Goal: Task Accomplishment & Management: Manage account settings

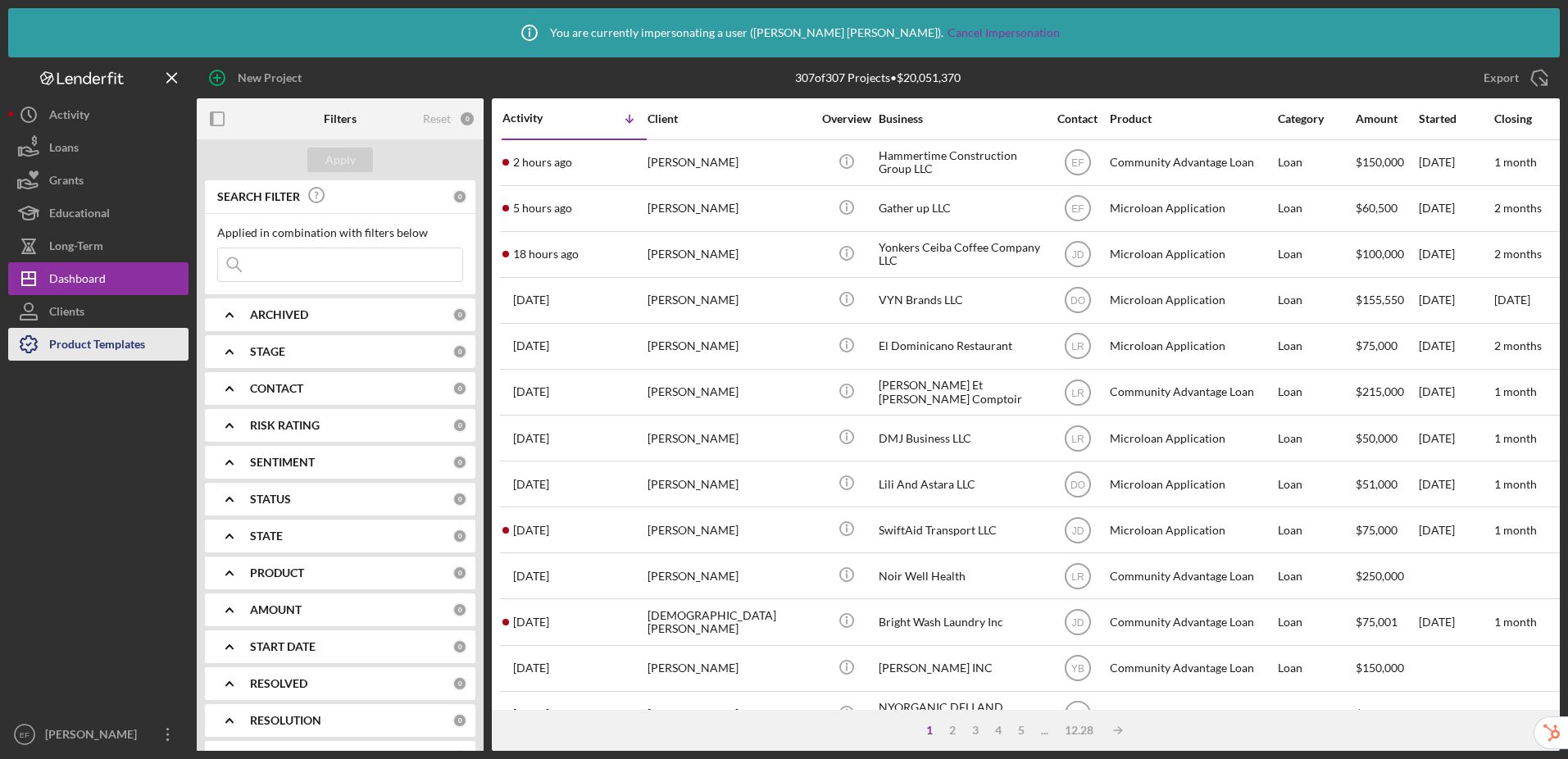
click at [122, 347] on div "Product Templates" at bounding box center [96, 346] width 95 height 37
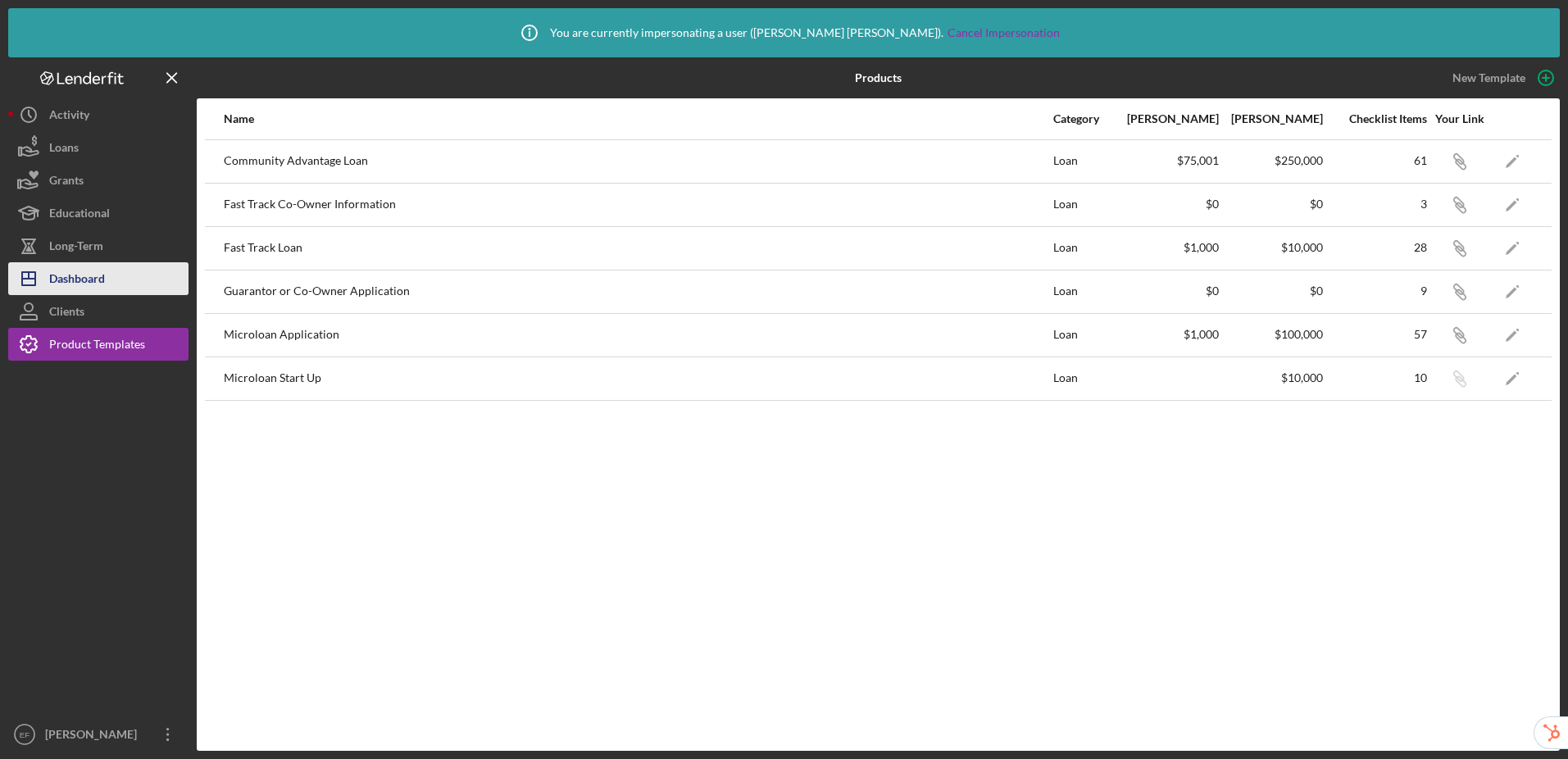
click at [88, 275] on div "Dashboard" at bounding box center [76, 280] width 55 height 37
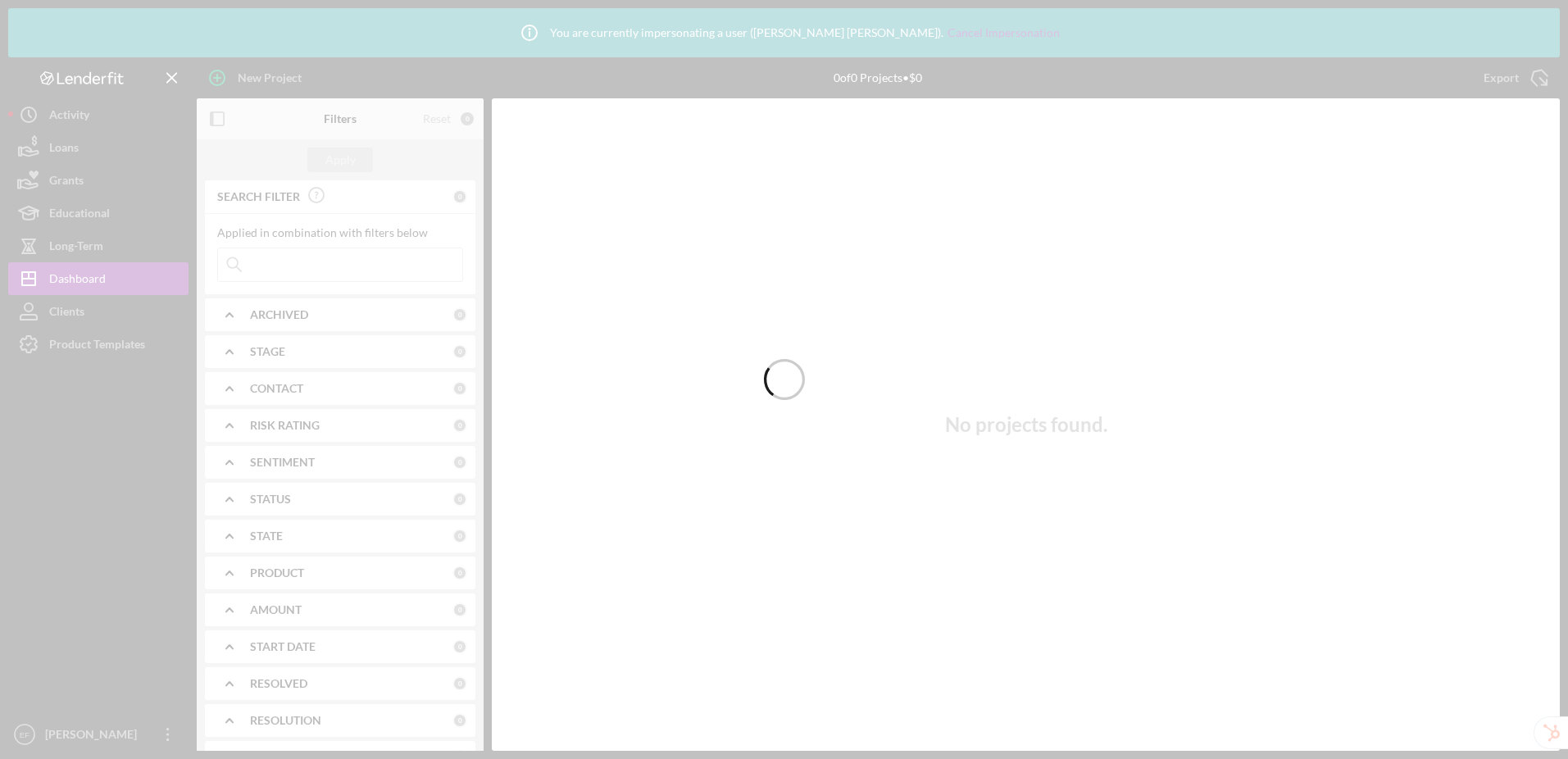
click at [332, 260] on div at bounding box center [784, 379] width 1568 height 759
click at [337, 265] on div at bounding box center [784, 379] width 1568 height 759
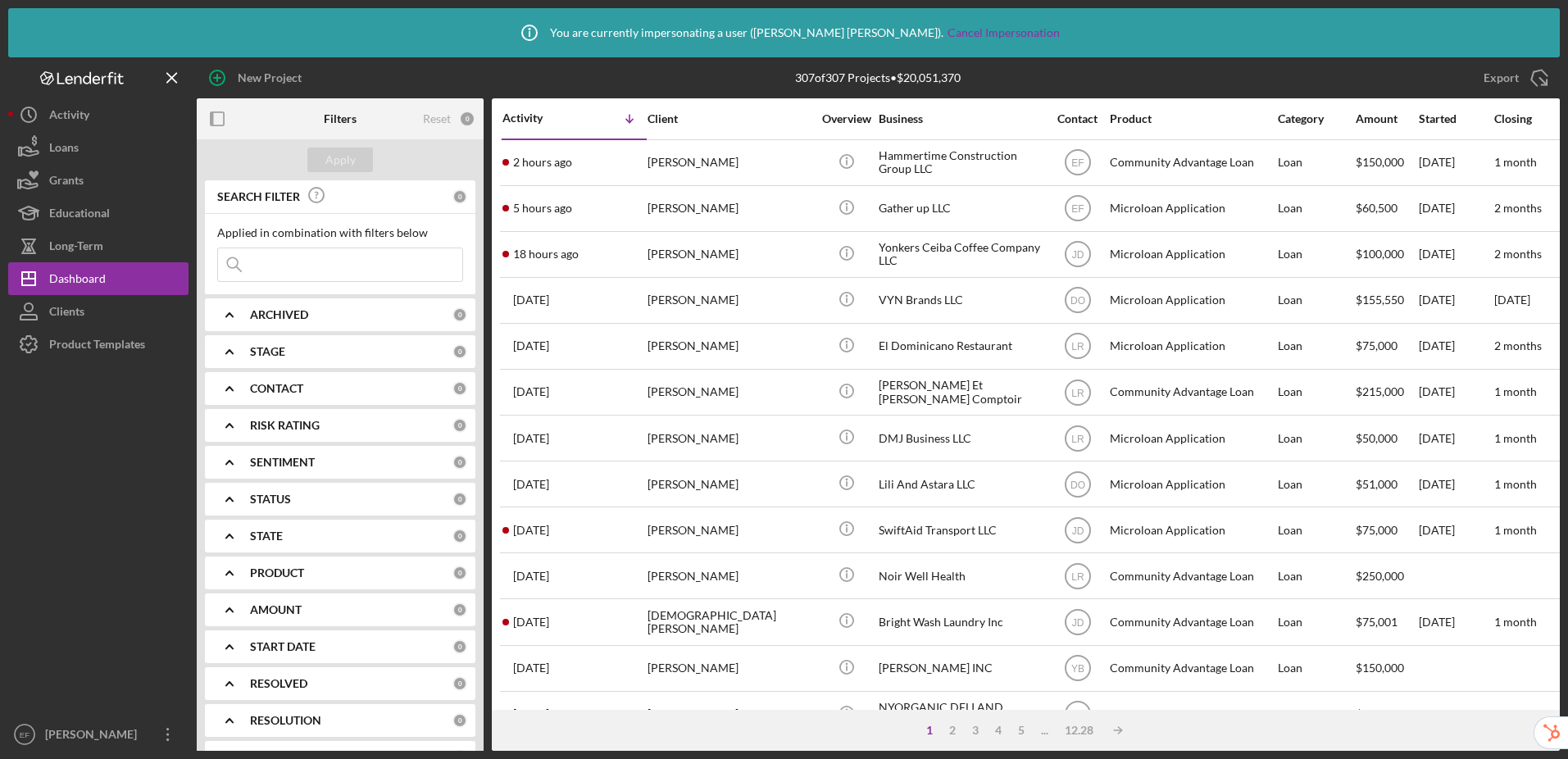
click at [354, 270] on input at bounding box center [340, 265] width 245 height 33
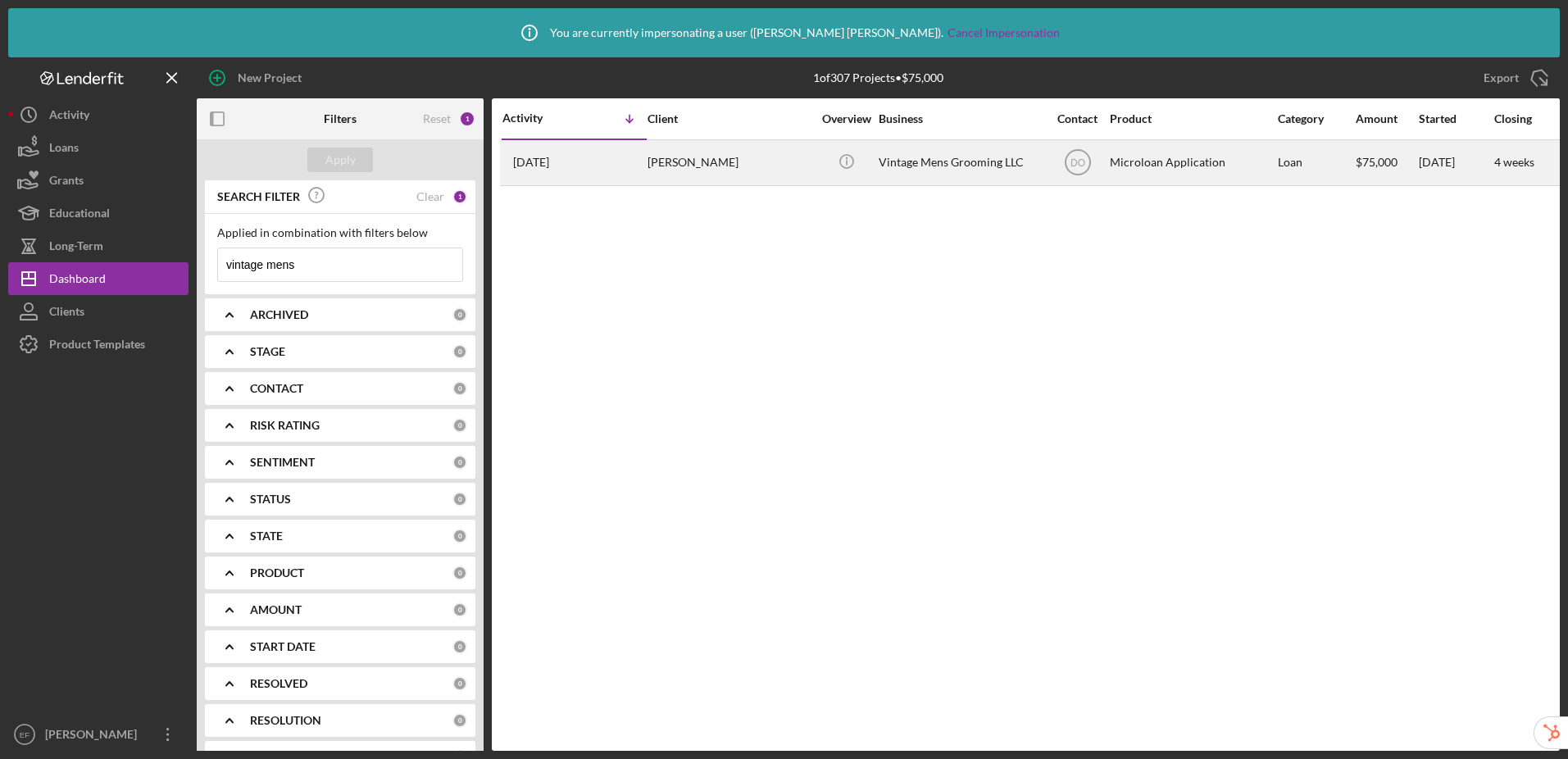
type input "vintage mens"
click at [753, 165] on div "[PERSON_NAME]" at bounding box center [729, 163] width 164 height 44
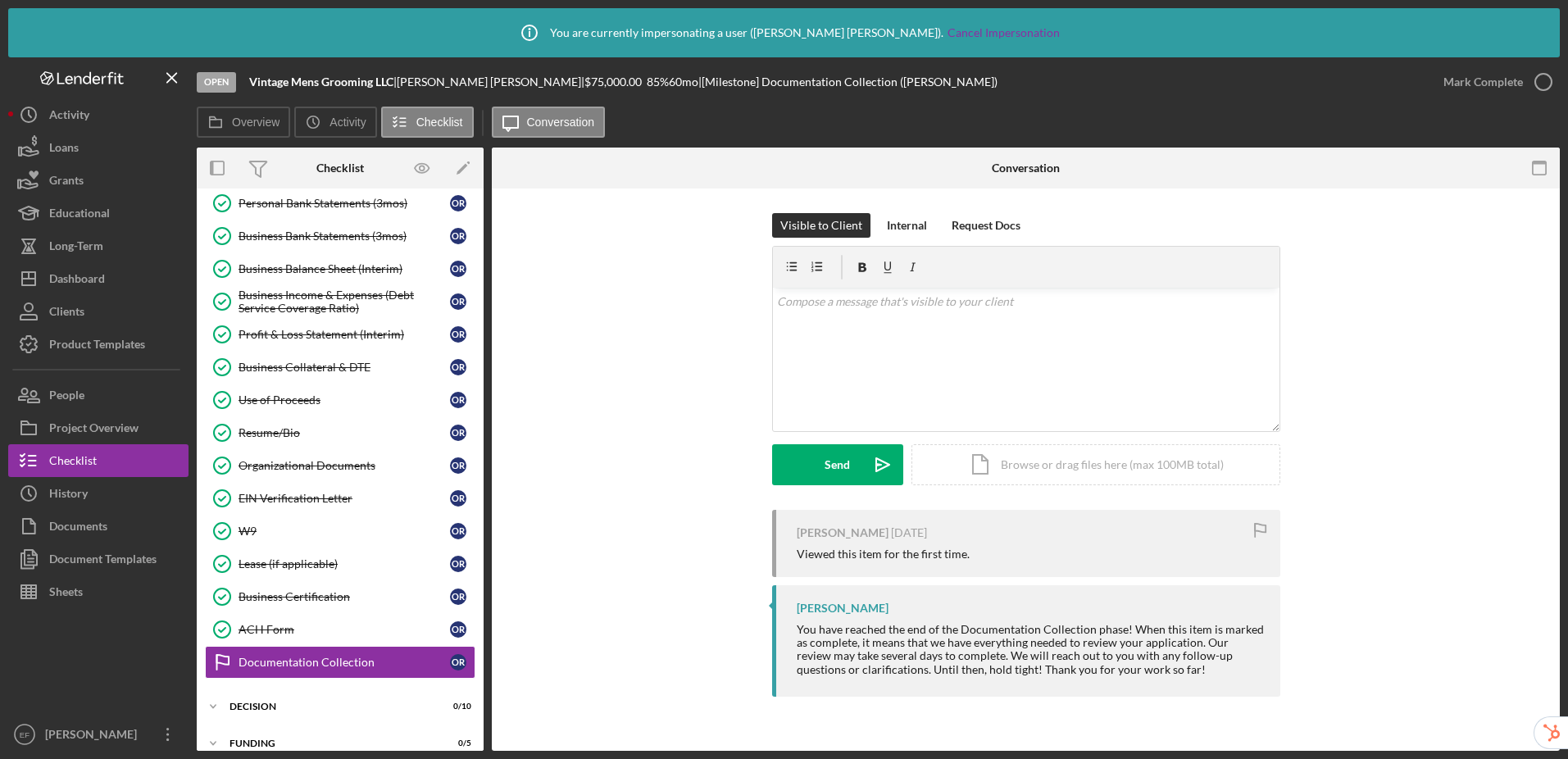
scroll to position [373, 0]
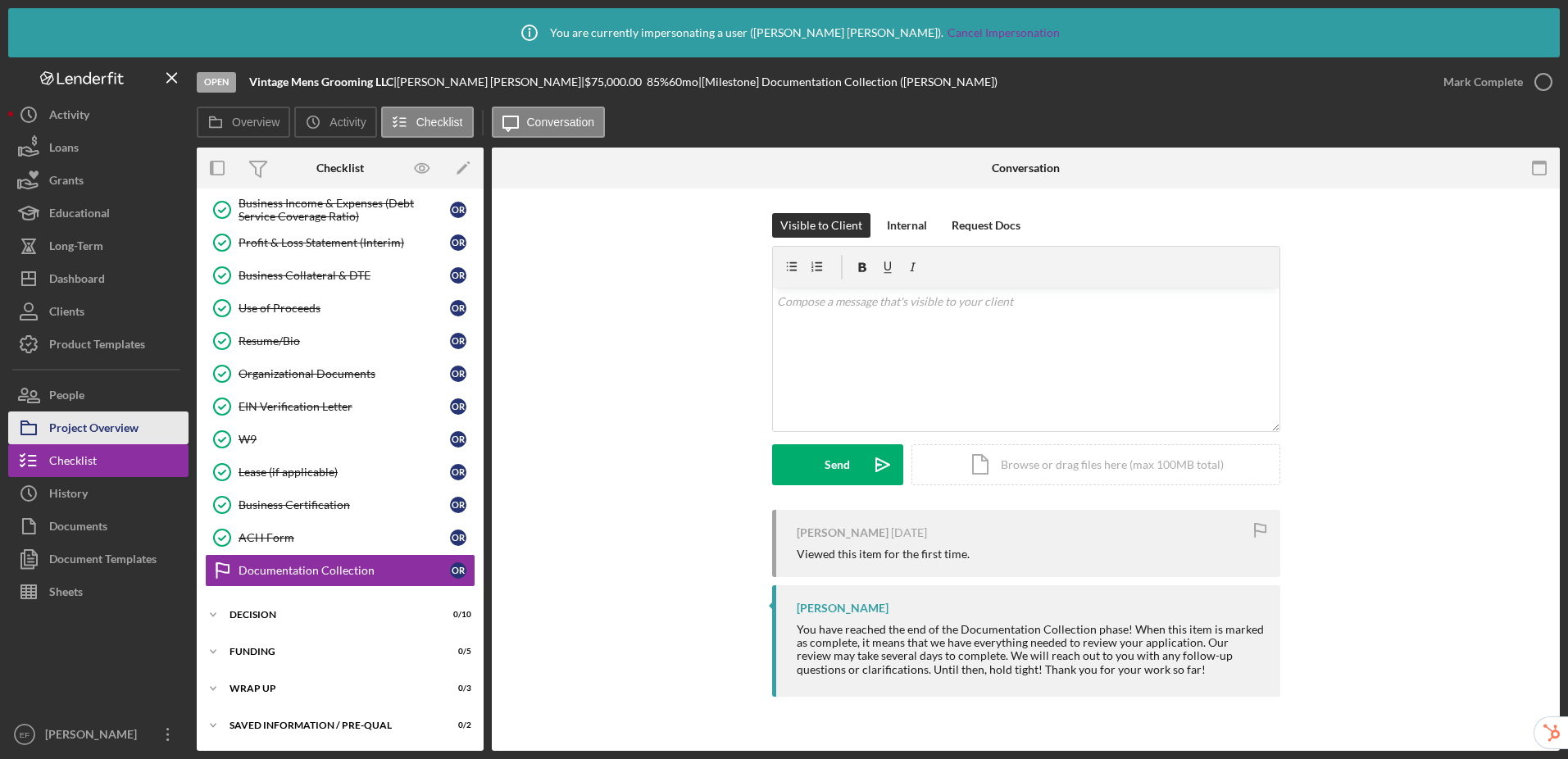
click at [52, 434] on div "Project Overview" at bounding box center [94, 430] width 89 height 37
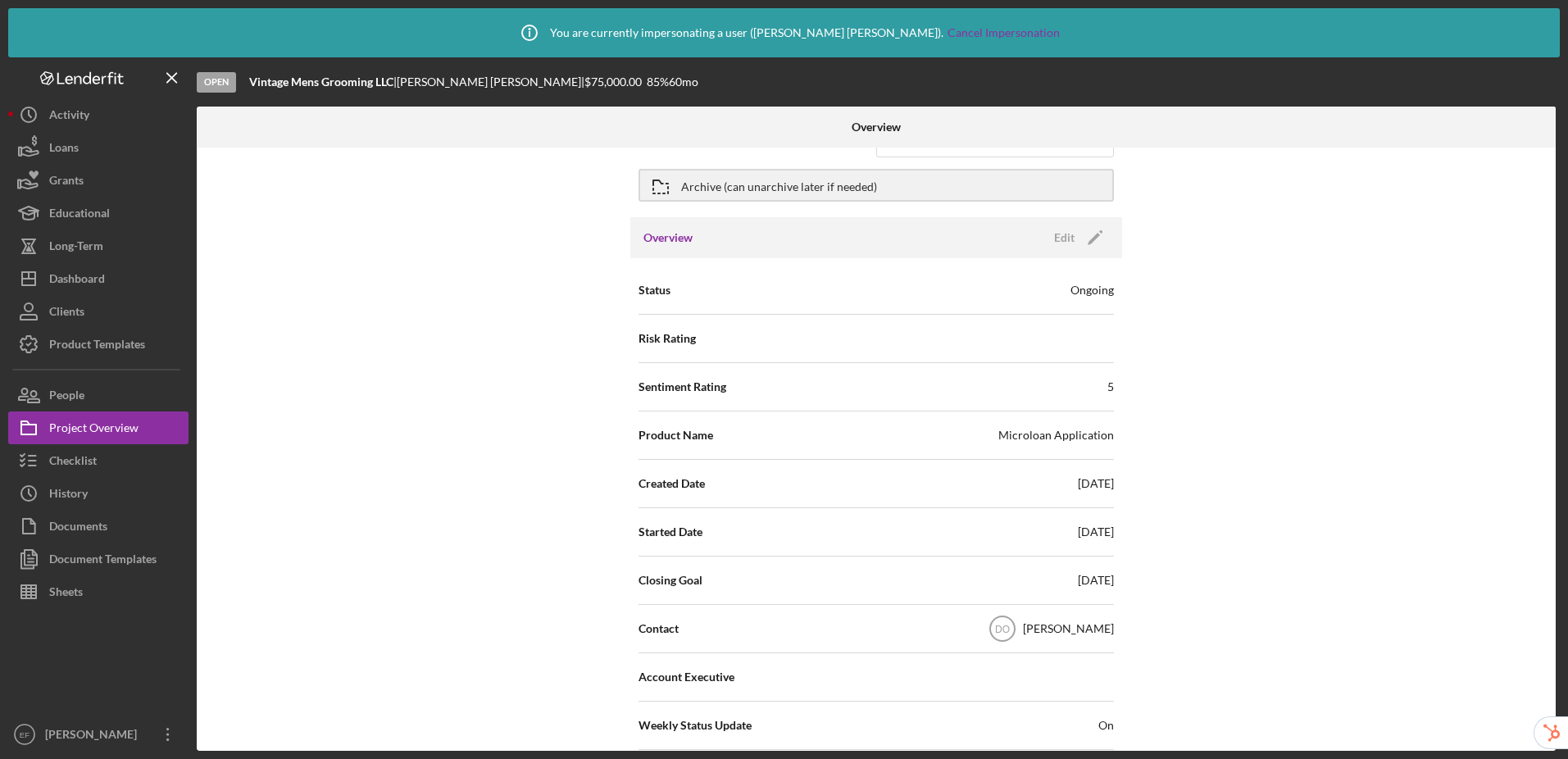
scroll to position [17, 0]
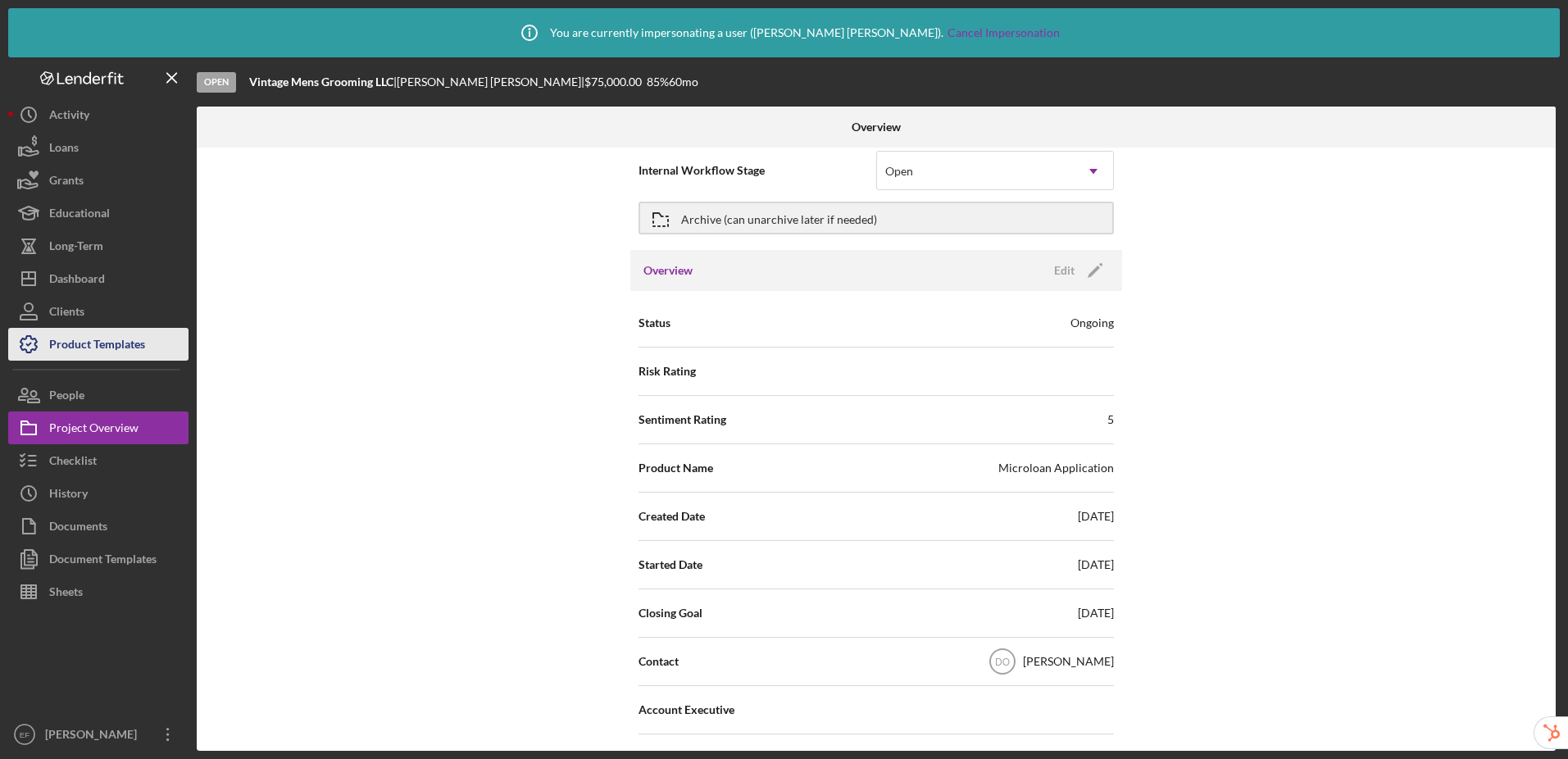
click at [71, 349] on div "Product Templates" at bounding box center [96, 346] width 95 height 37
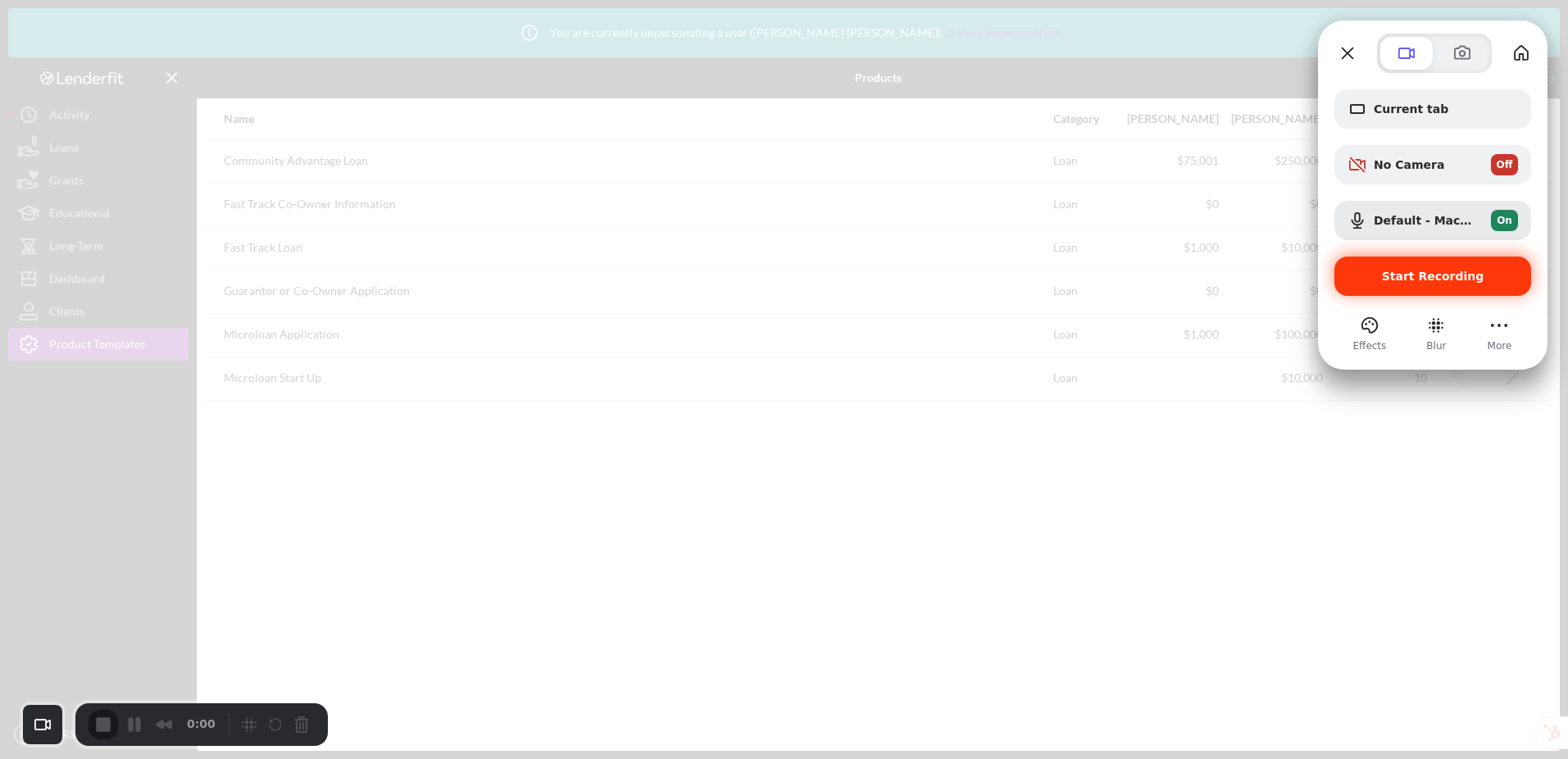
click at [1421, 275] on span "Start Recording" at bounding box center [1433, 276] width 103 height 13
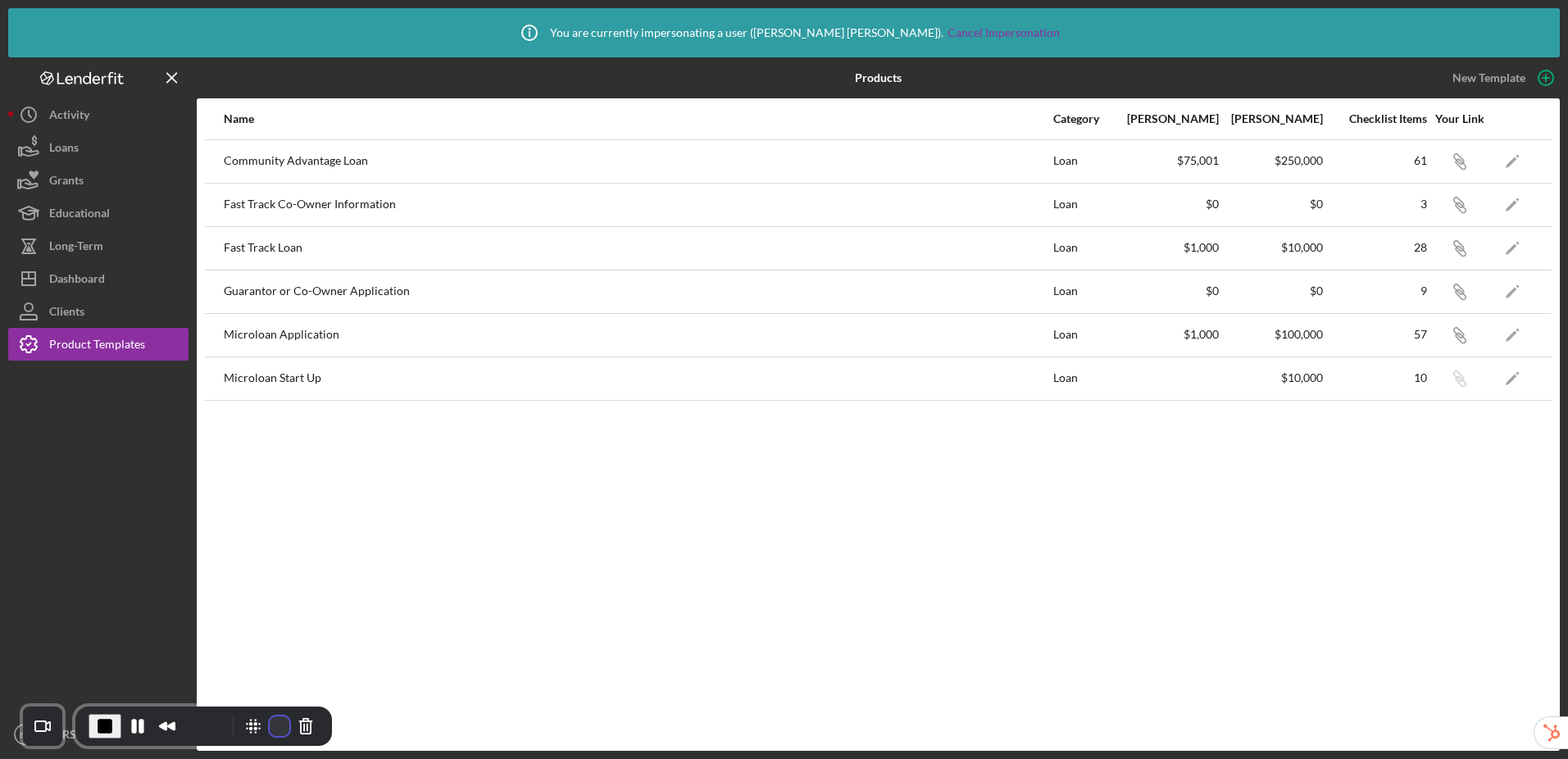
click at [270, 720] on button "Restart Recording" at bounding box center [280, 726] width 20 height 20
click at [1522, 335] on icon "Icon/Edit" at bounding box center [1513, 335] width 37 height 37
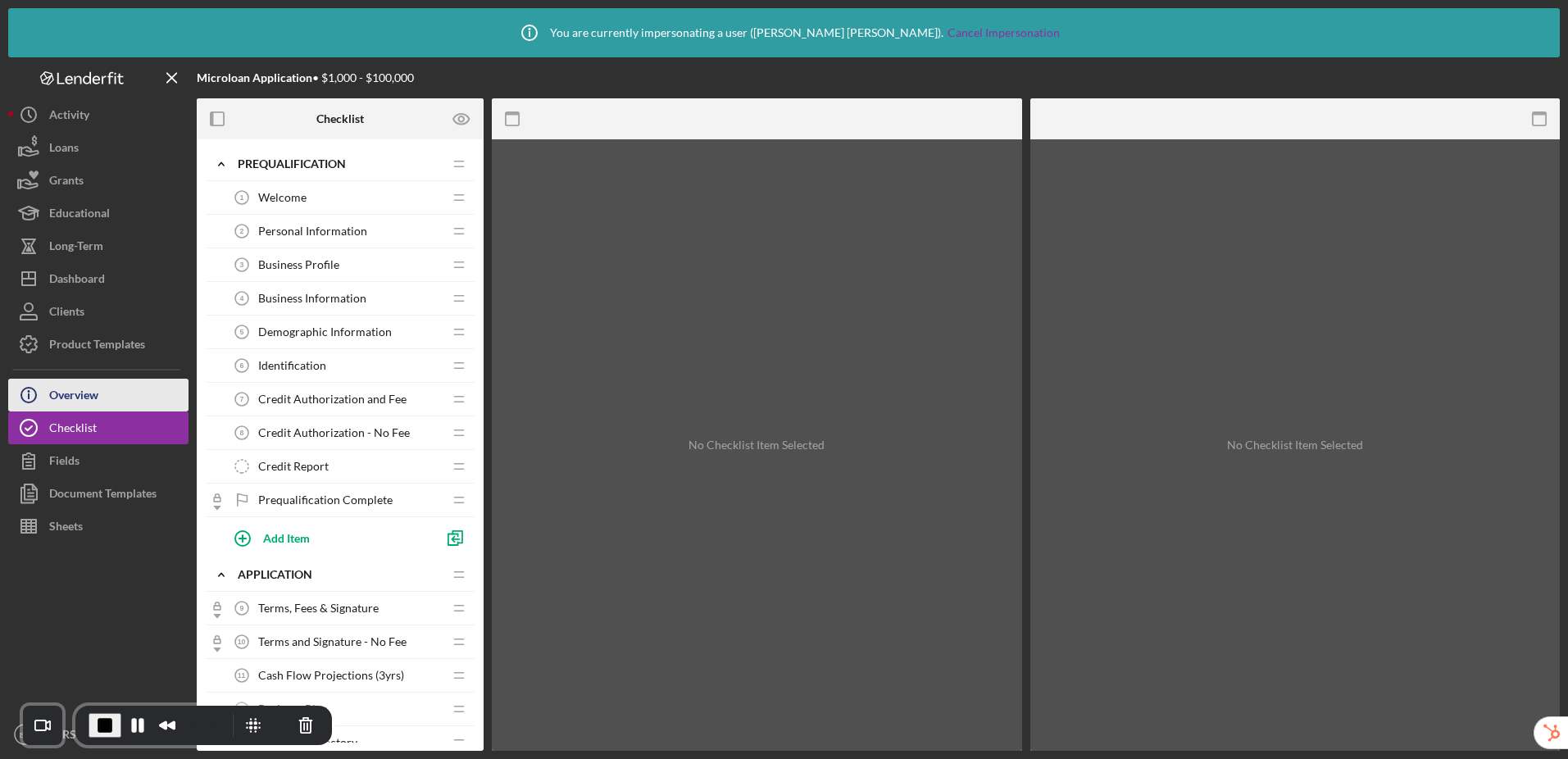
click at [79, 391] on div "Overview" at bounding box center [74, 396] width 49 height 37
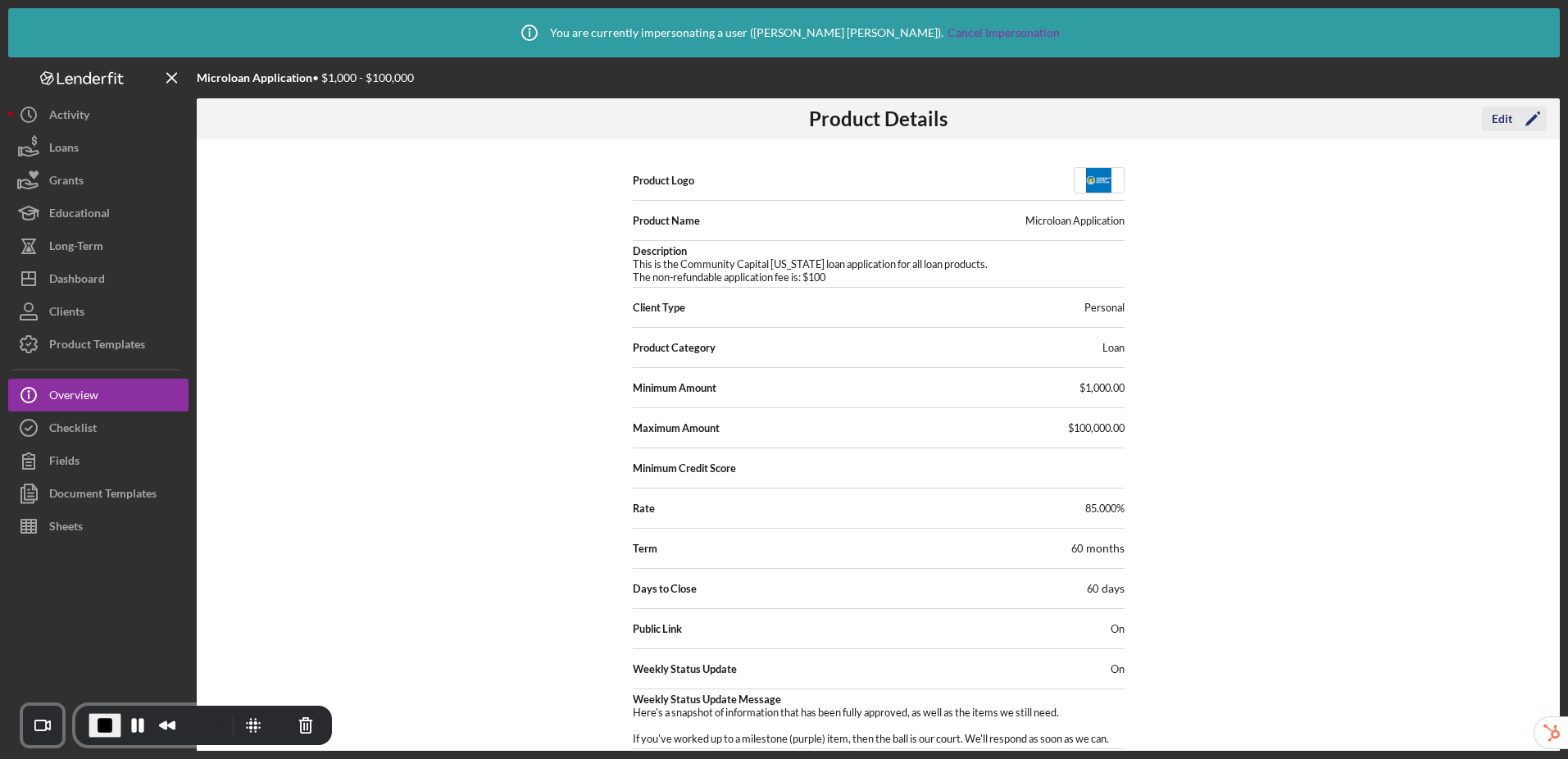
click at [1513, 115] on icon "Icon/Edit" at bounding box center [1533, 118] width 41 height 41
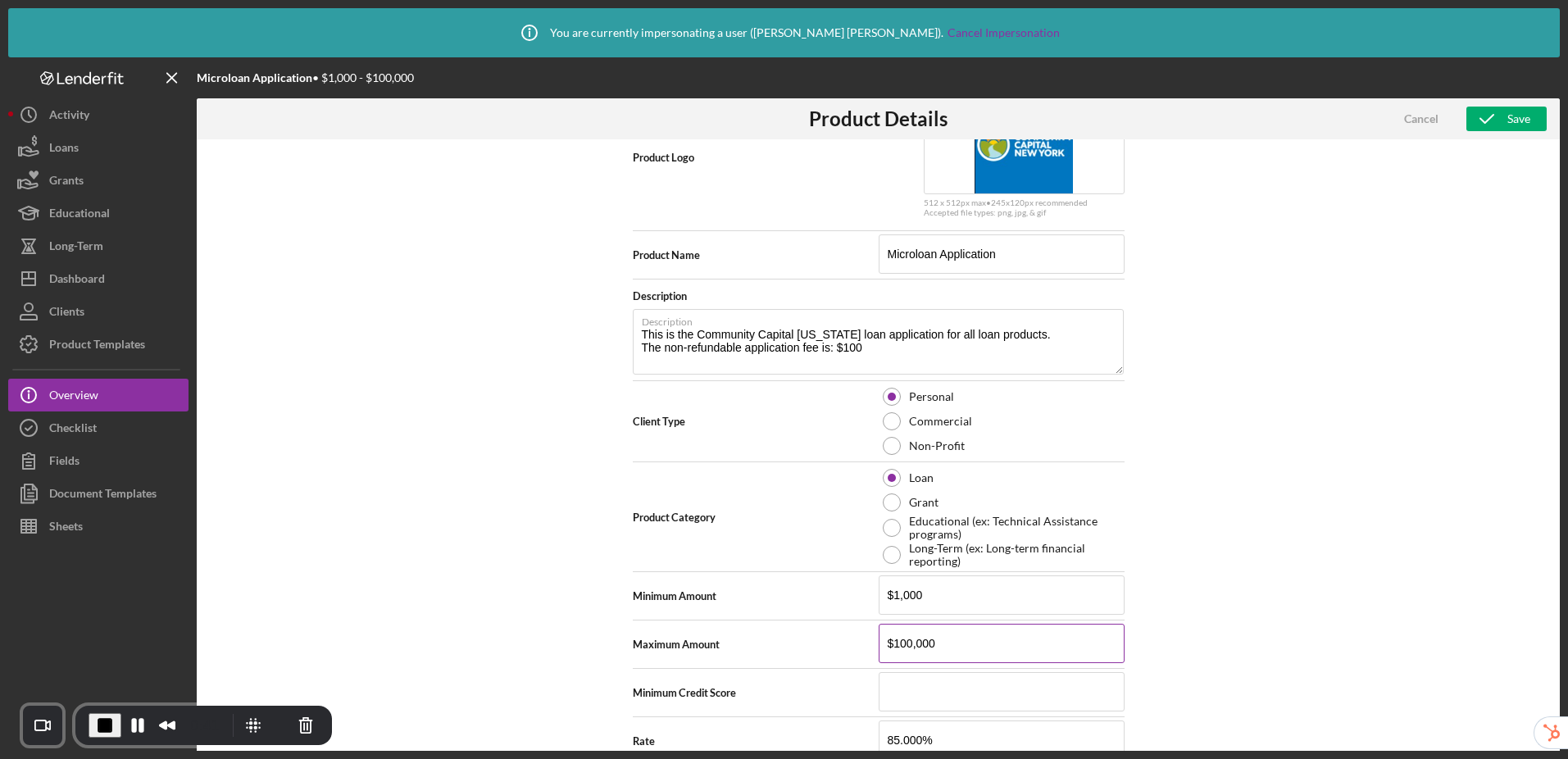
scroll to position [95, 0]
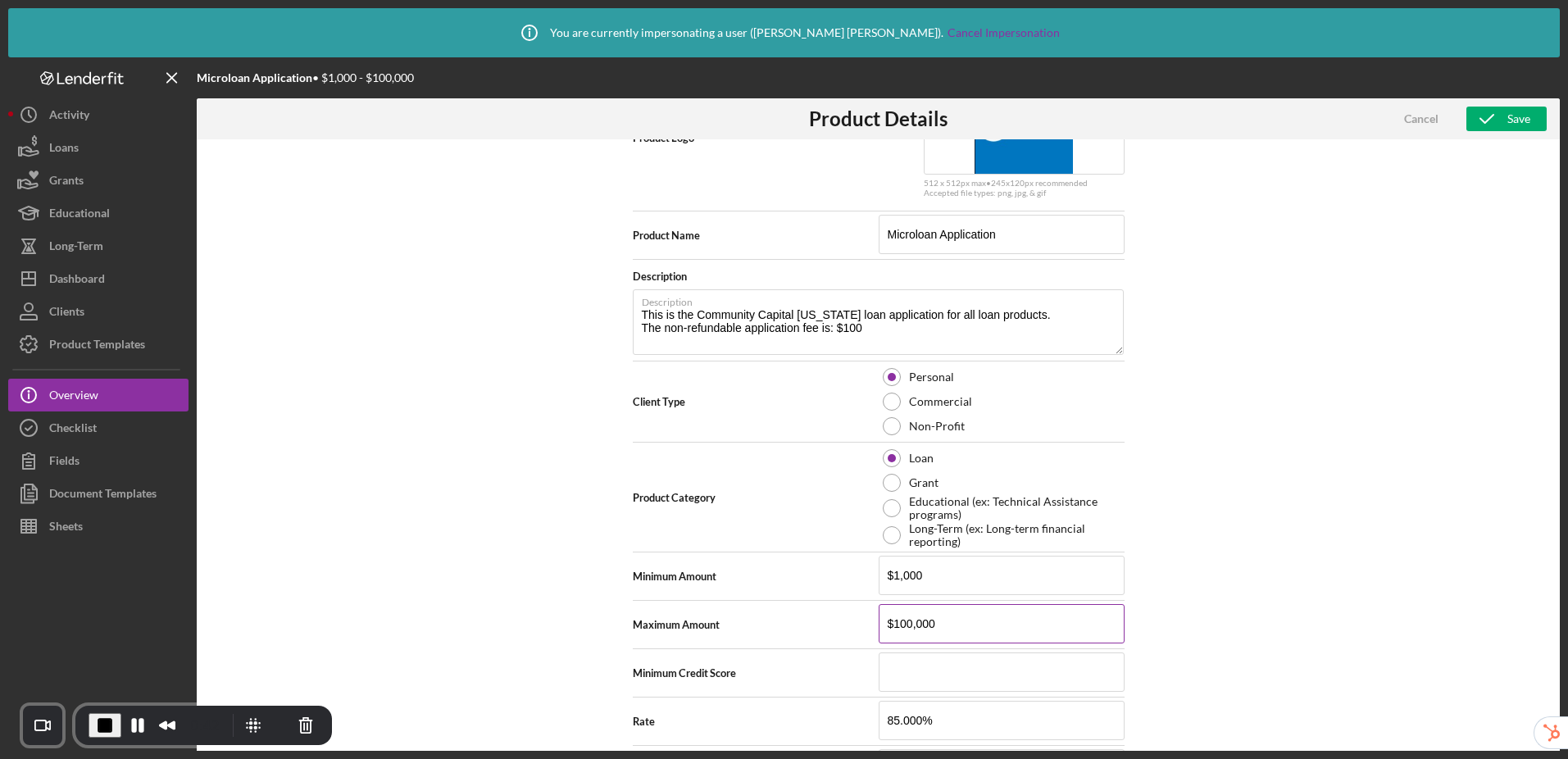
drag, startPoint x: 947, startPoint y: 627, endPoint x: 893, endPoint y: 627, distance: 54.0
click at [893, 627] on input "$100,000" at bounding box center [1001, 623] width 246 height 39
type input "$1"
type textarea "Here's a snapshot of information that has been fully approved, as well as the i…"
type input "$15"
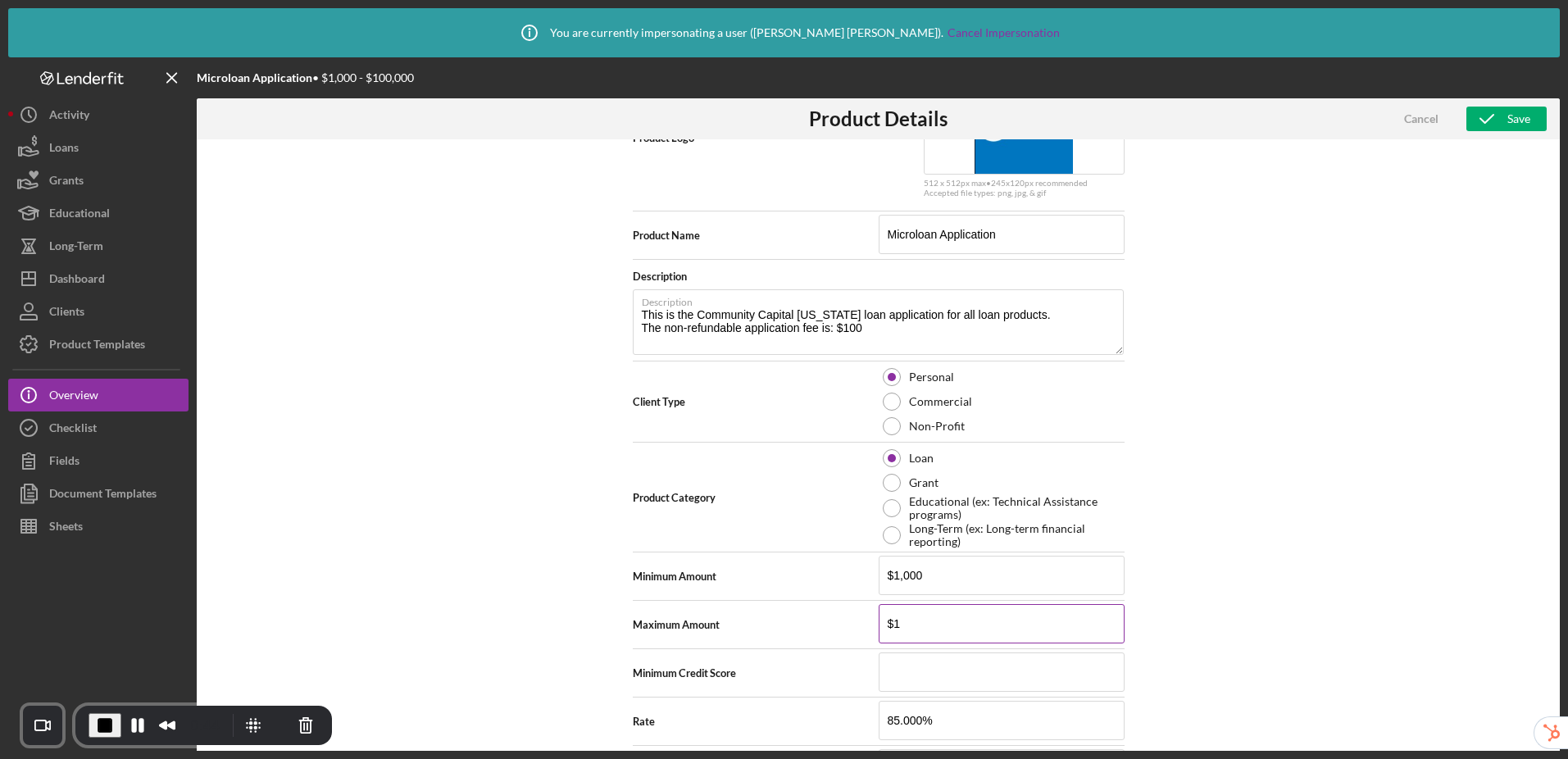
type textarea "Here's a snapshot of information that has been fully approved, as well as the i…"
type input "$151"
type textarea "Here's a snapshot of information that has been fully approved, as well as the i…"
type input "$1,510"
type textarea "Here's a snapshot of information that has been fully approved, as well as the i…"
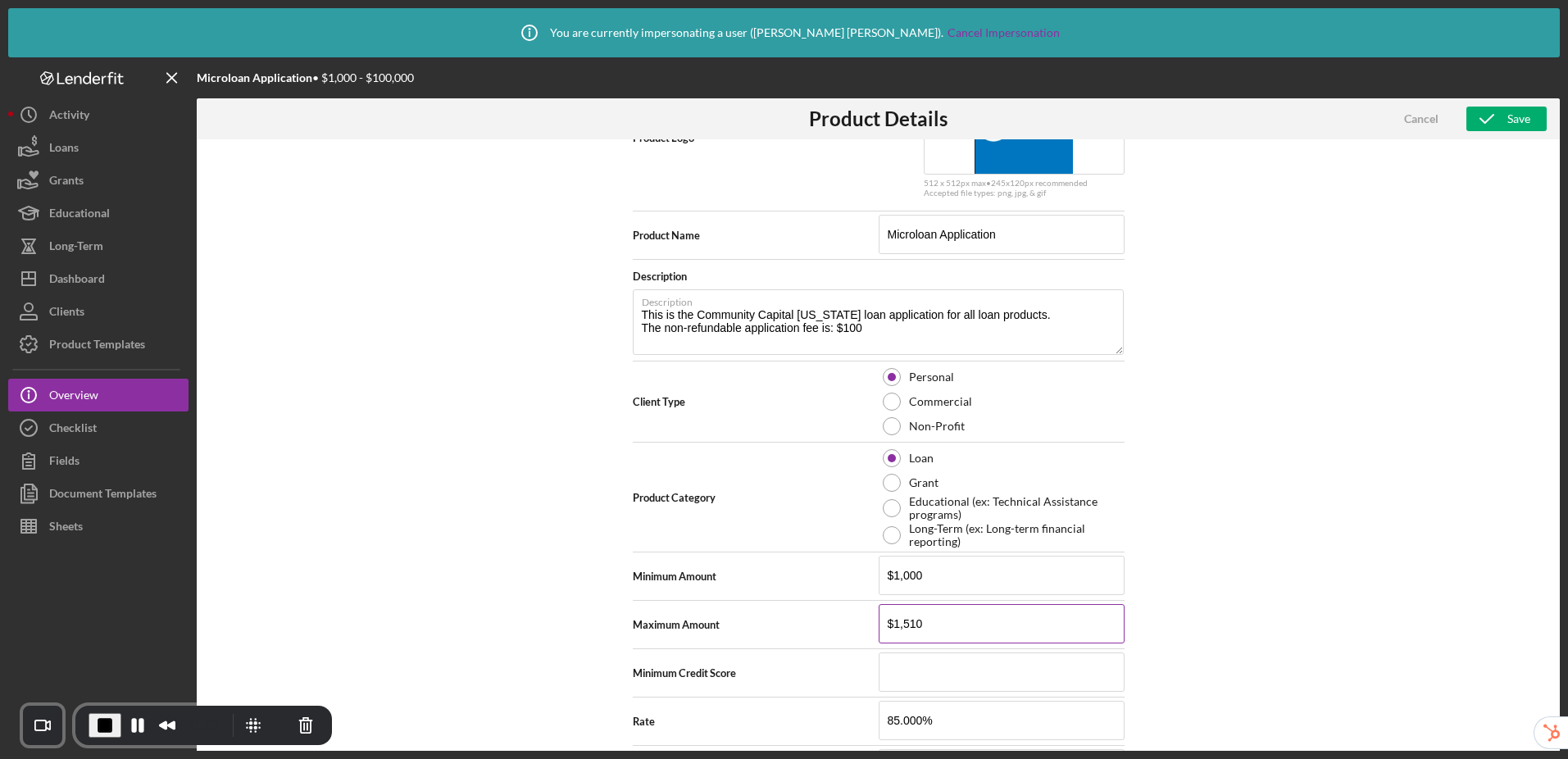
type input "$15,100"
type textarea "Here's a snapshot of information that has been fully approved, as well as the i…"
type input "$151,000"
type textarea "Here's a snapshot of information that has been fully approved, as well as the i…"
type input "$151,000"
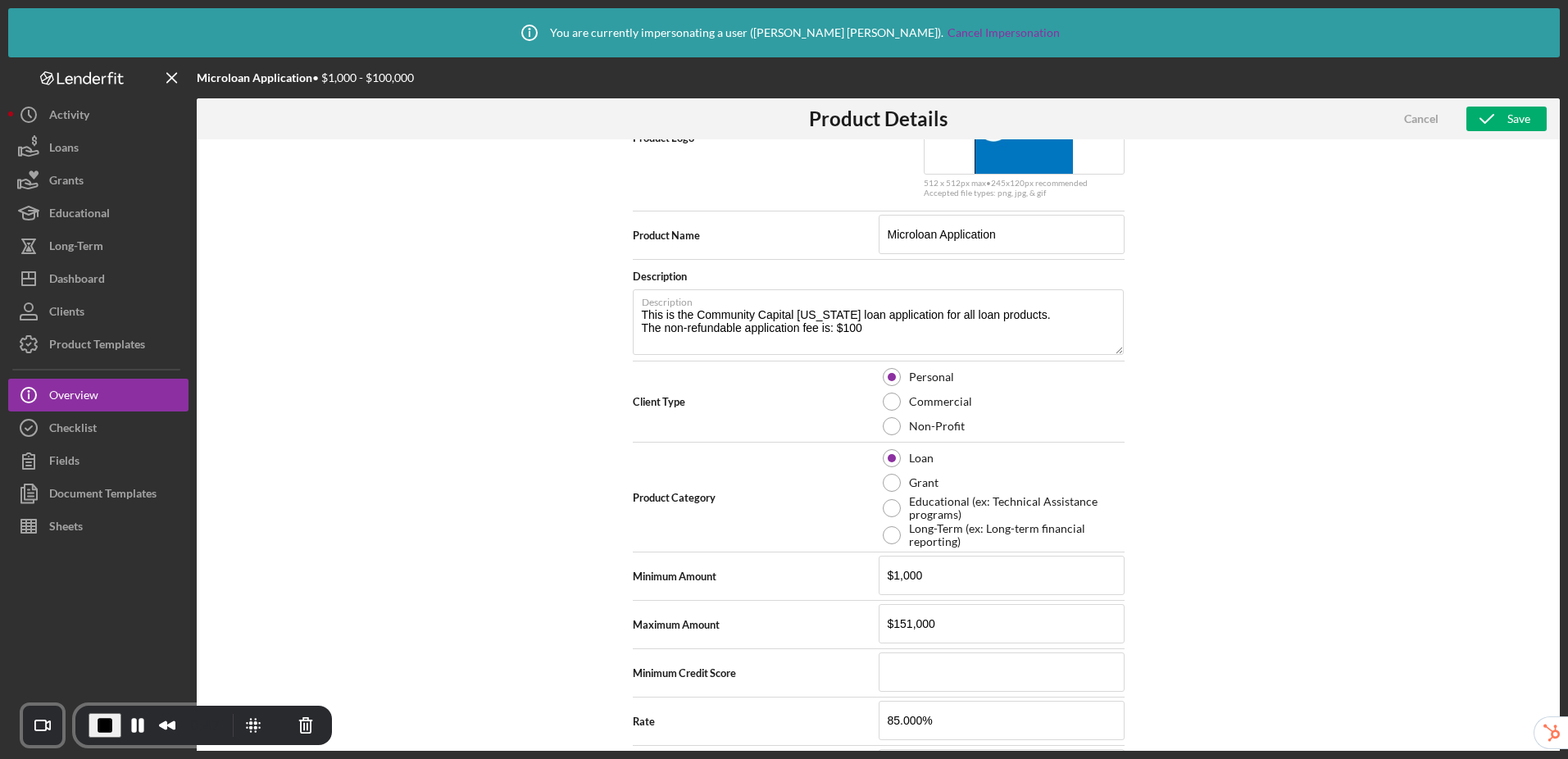
click at [1357, 623] on div "Product Logo 512 x 512px max • 245 x 120 px recommended Accepted file types: pn…" at bounding box center [878, 474] width 1363 height 669
click at [1508, 117] on div "Save" at bounding box center [1519, 118] width 23 height 25
type textarea "Here's a snapshot of information that has been fully approved, as well as the i…"
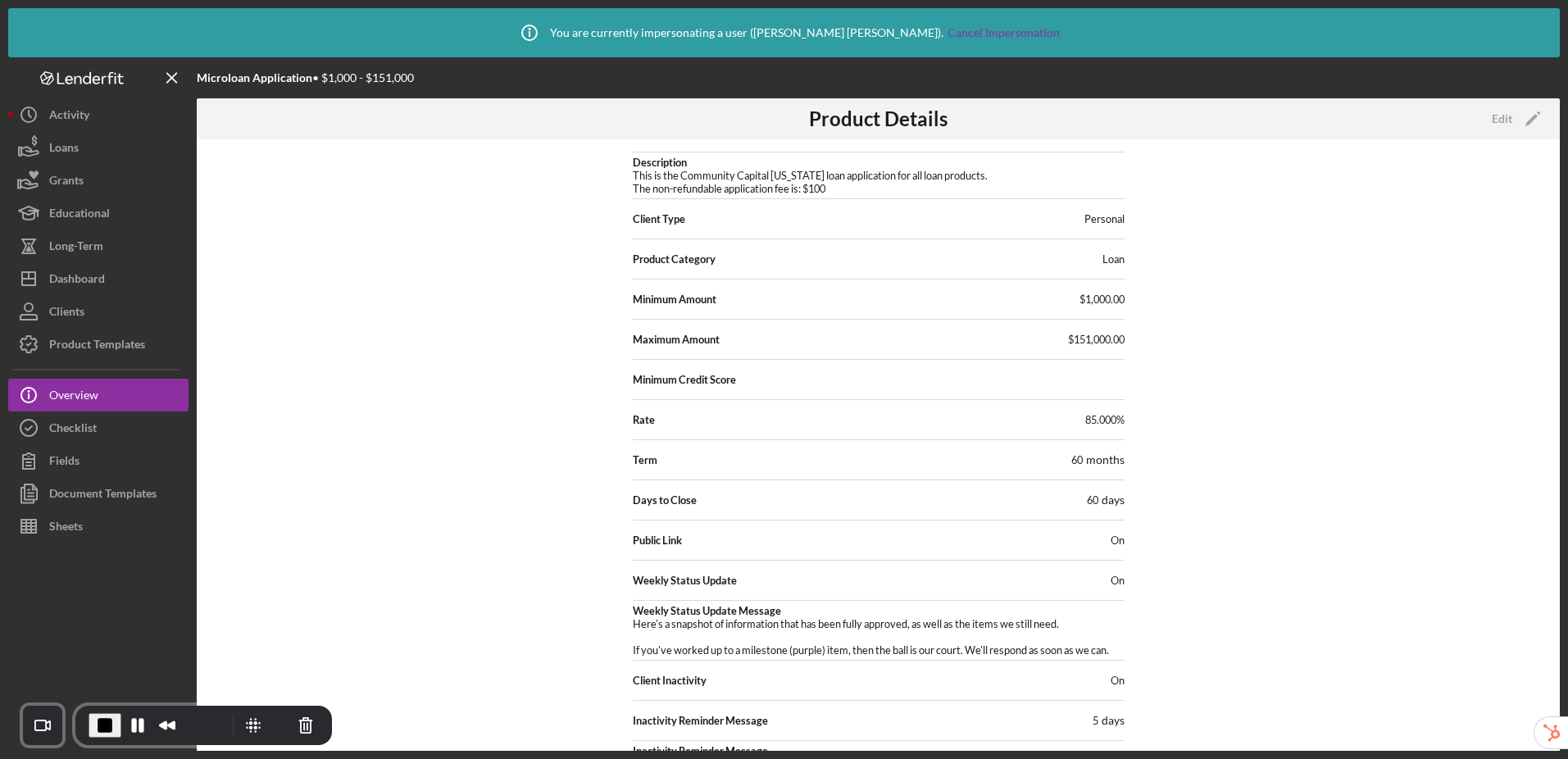
scroll to position [88, 0]
click at [97, 279] on div "Dashboard" at bounding box center [76, 280] width 55 height 37
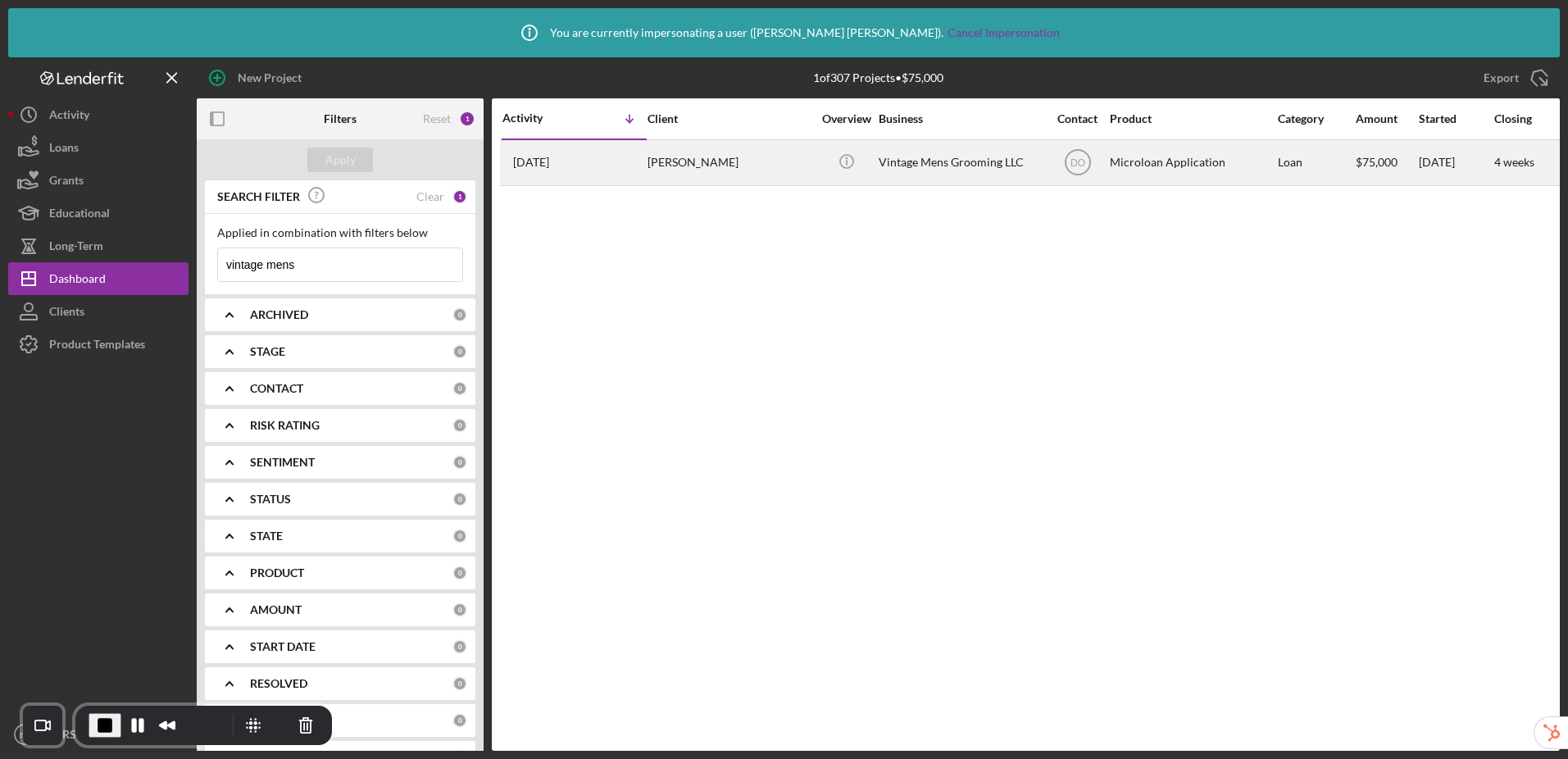
click at [952, 175] on div "Vintage Mens Grooming LLC" at bounding box center [960, 163] width 164 height 44
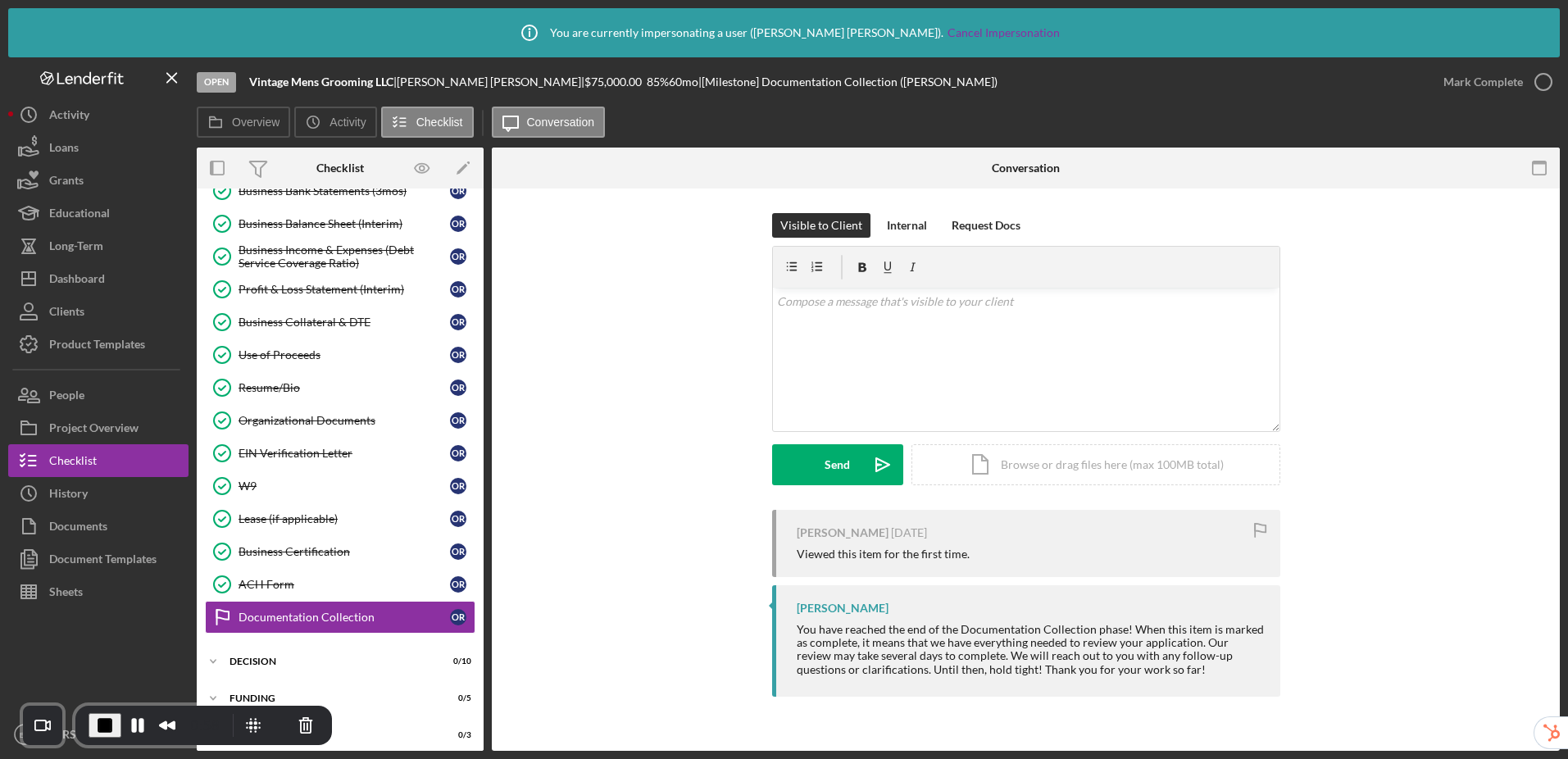
scroll to position [373, 0]
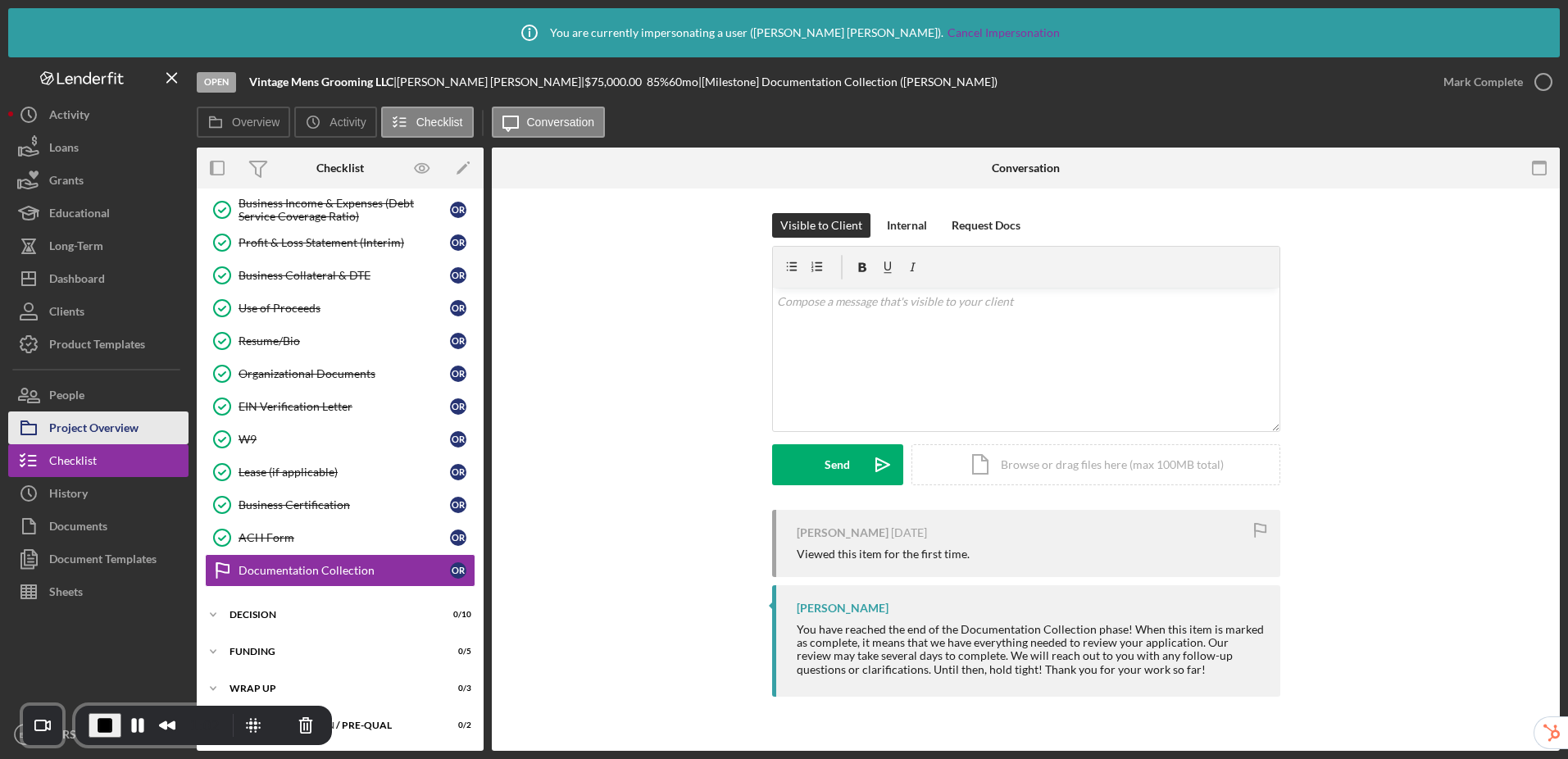
click at [82, 432] on div "Project Overview" at bounding box center [94, 430] width 89 height 37
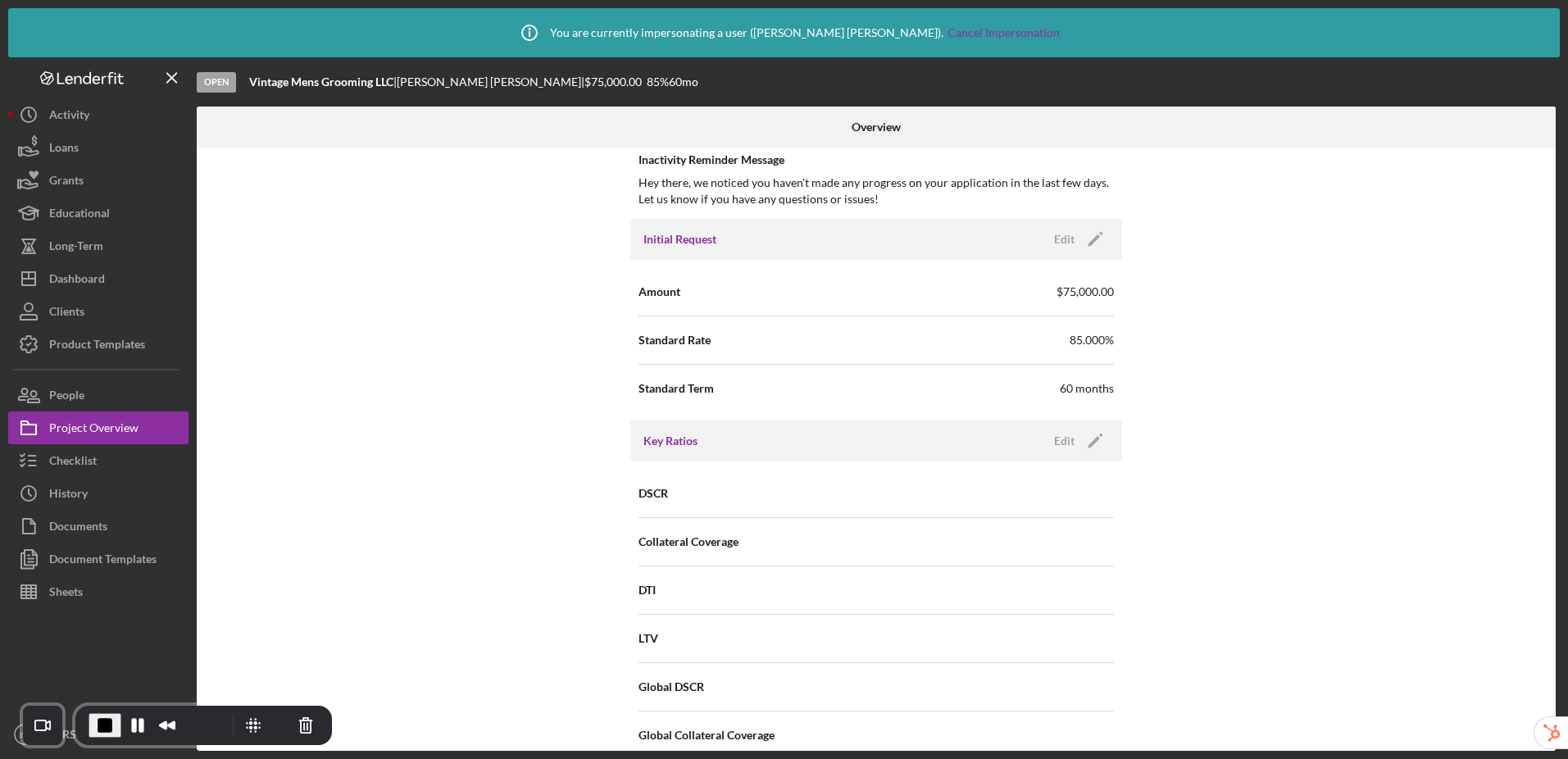
scroll to position [852, 0]
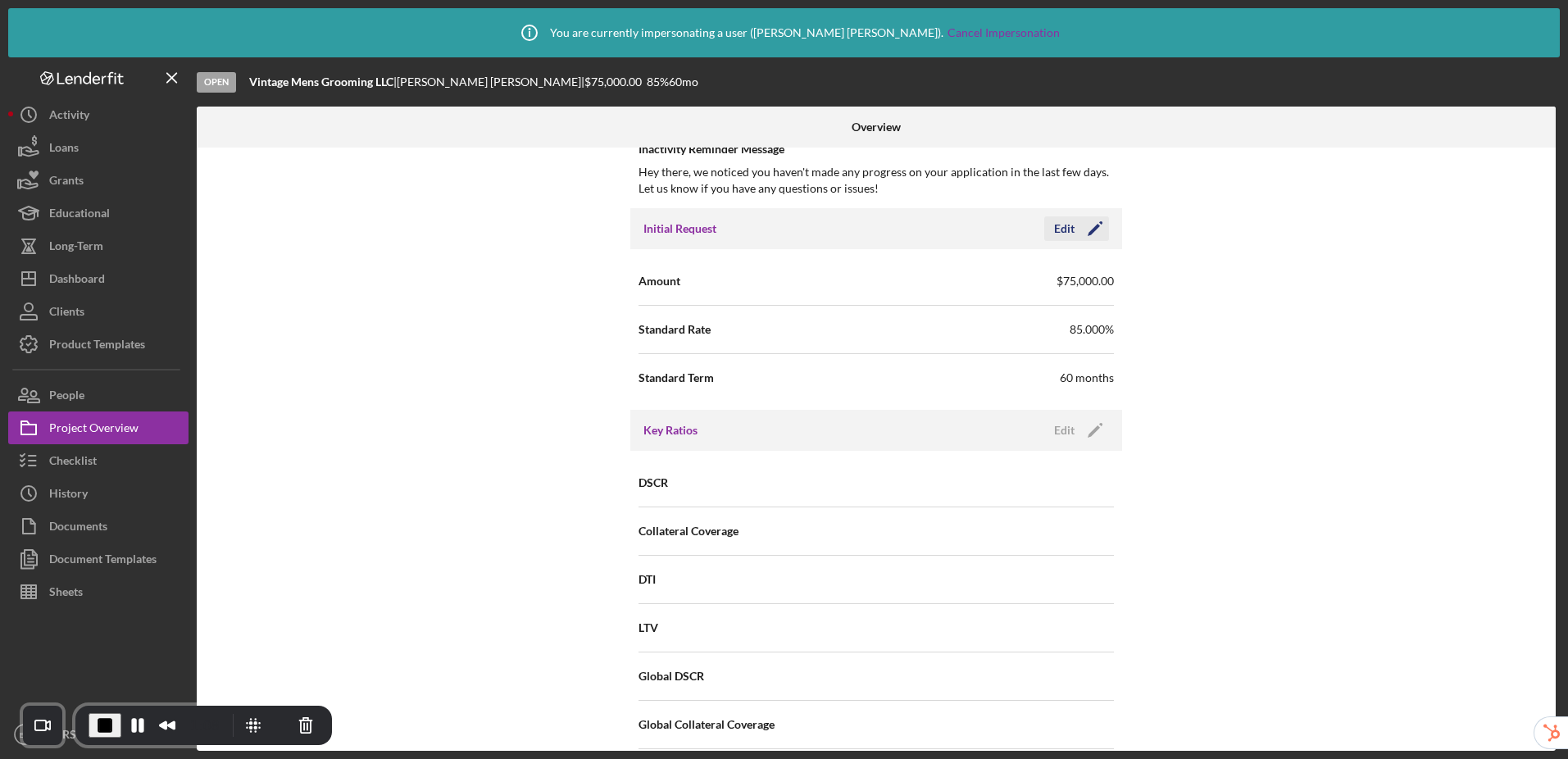
click at [1070, 228] on div "Edit" at bounding box center [1064, 228] width 21 height 25
click at [987, 229] on div "Cancel" at bounding box center [984, 228] width 35 height 25
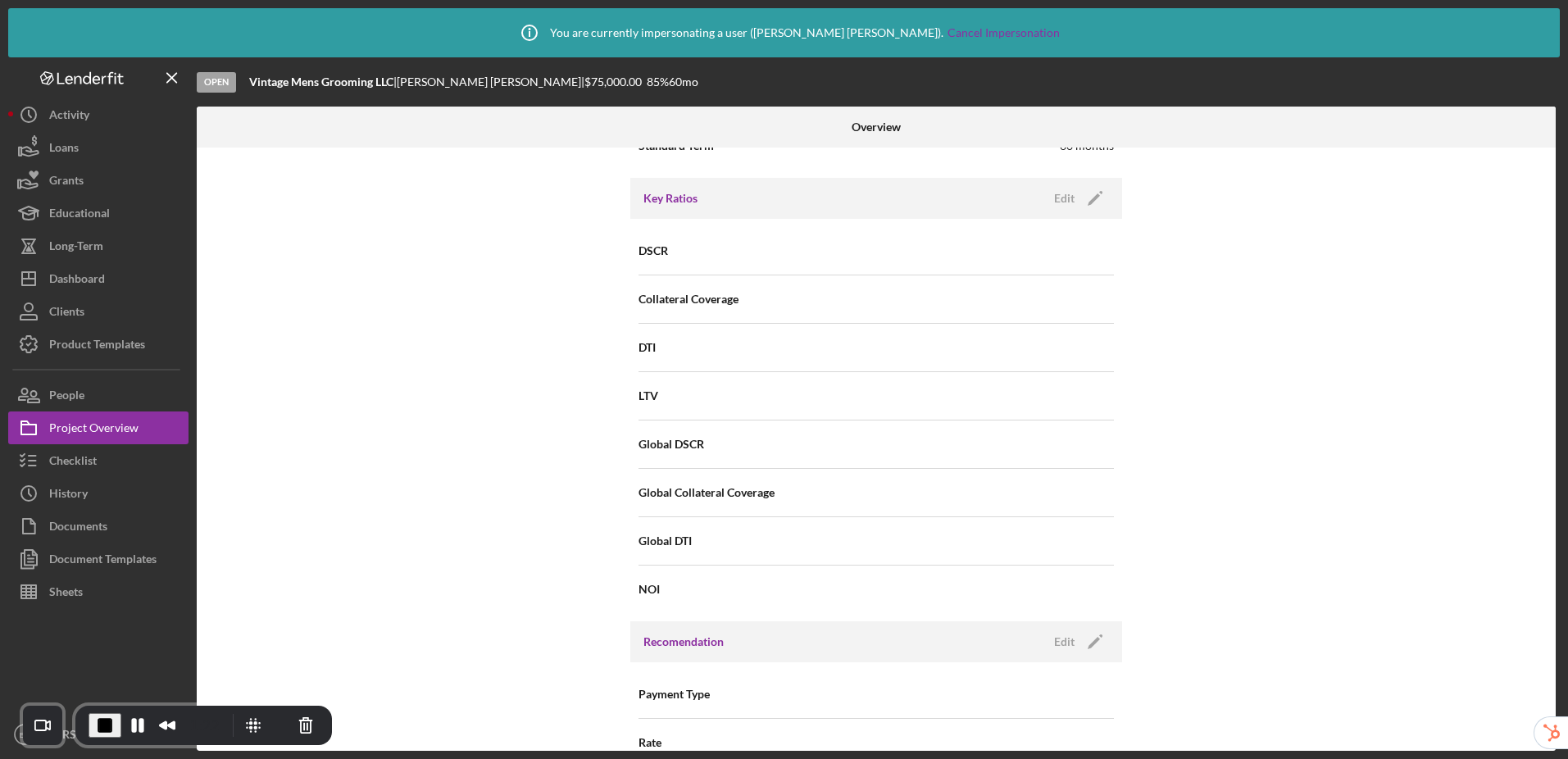
scroll to position [1391, 0]
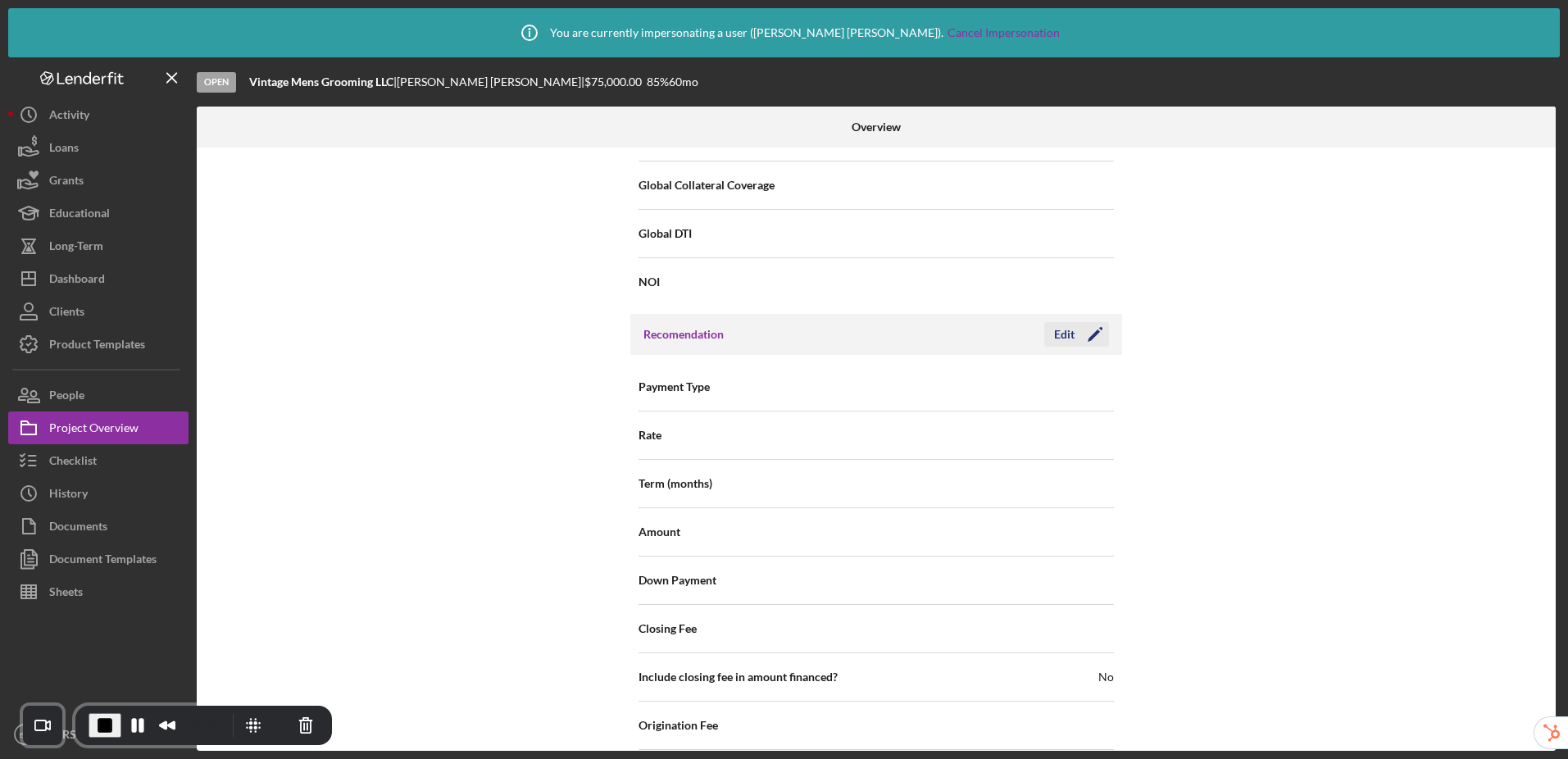
click at [1055, 336] on div "Edit" at bounding box center [1064, 334] width 21 height 25
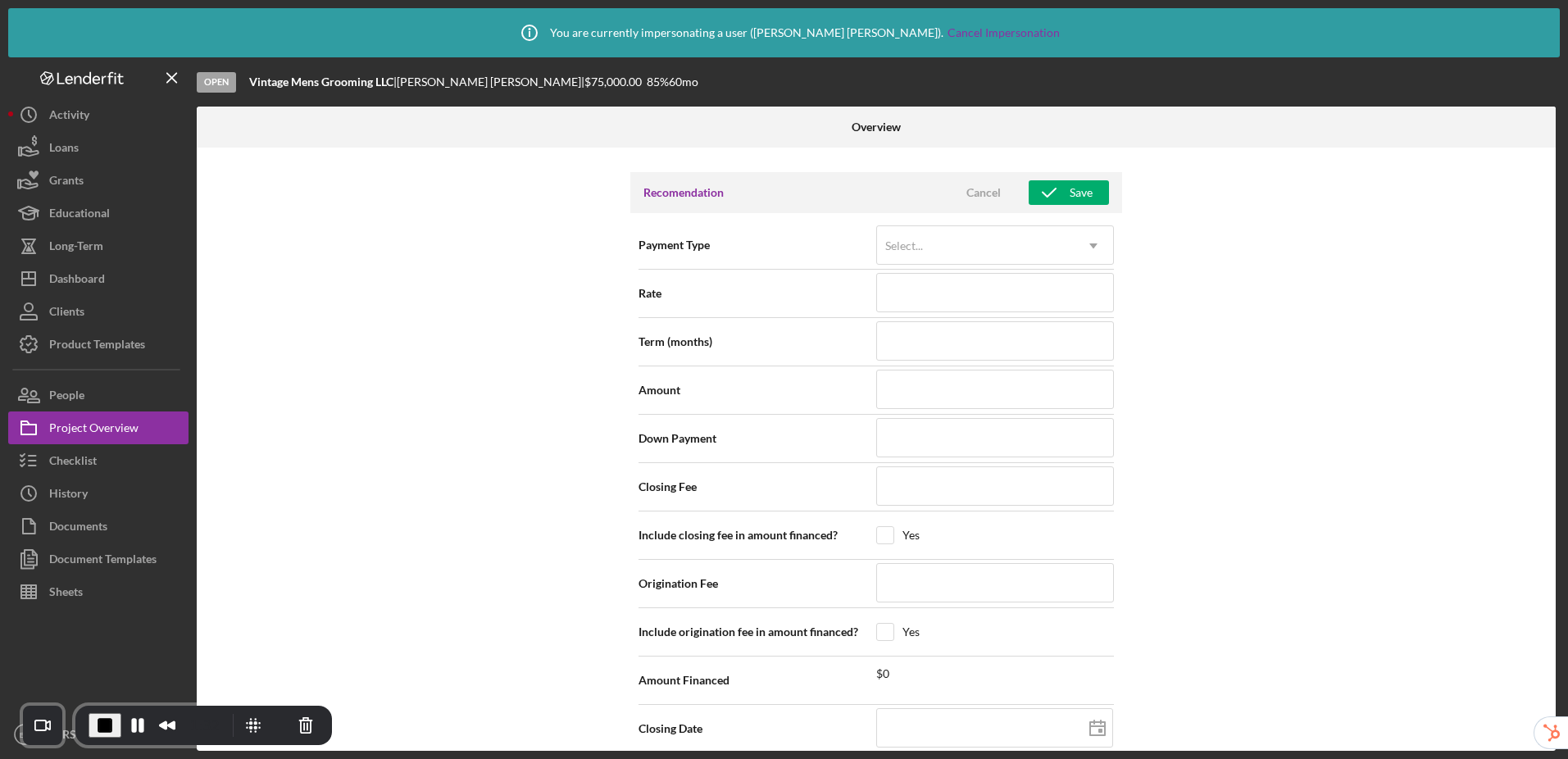
scroll to position [1542, 0]
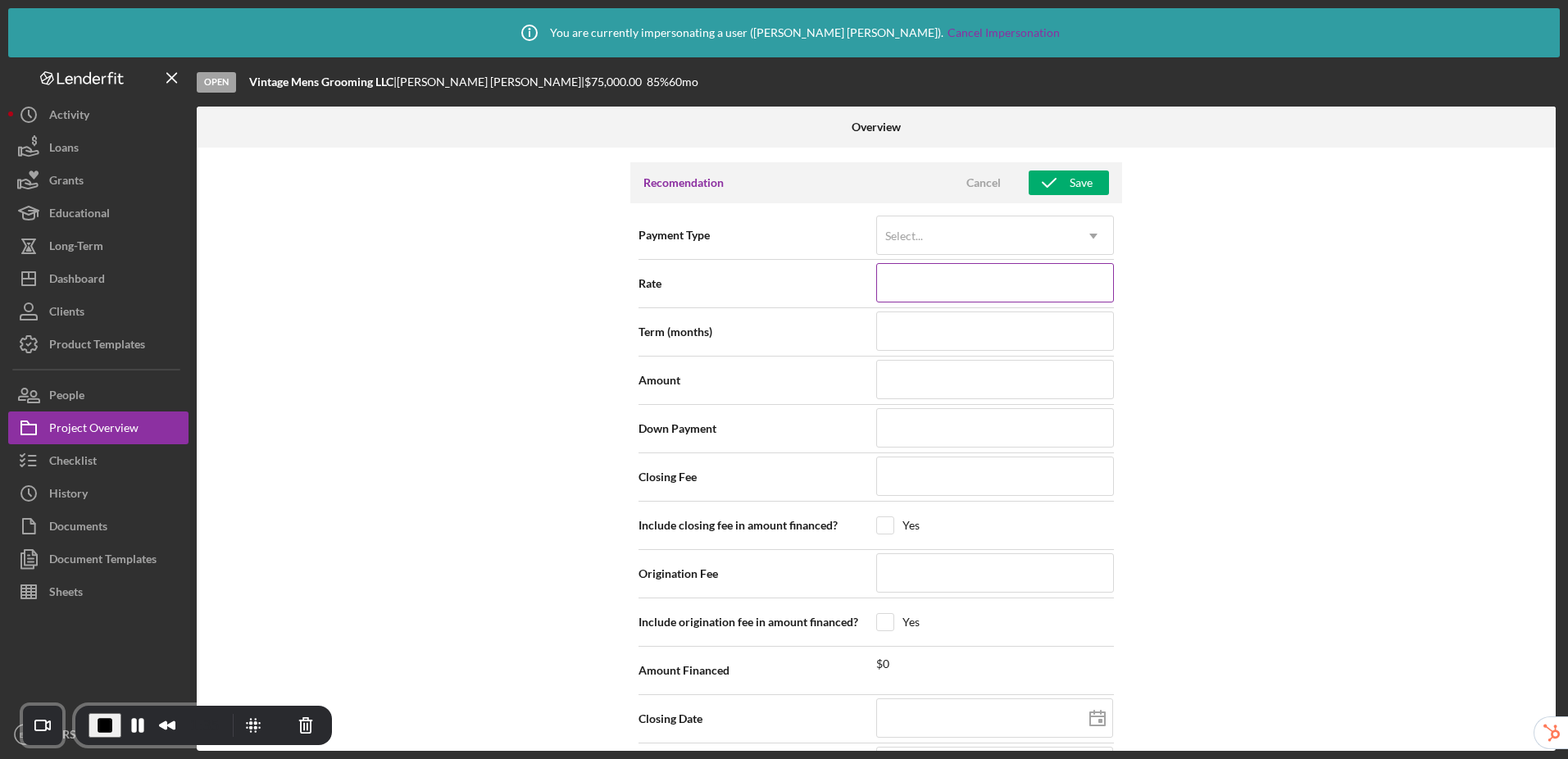
click at [913, 291] on input at bounding box center [995, 282] width 237 height 39
type input "1%"
type input "13%"
type input "13.%"
type input "13.5%"
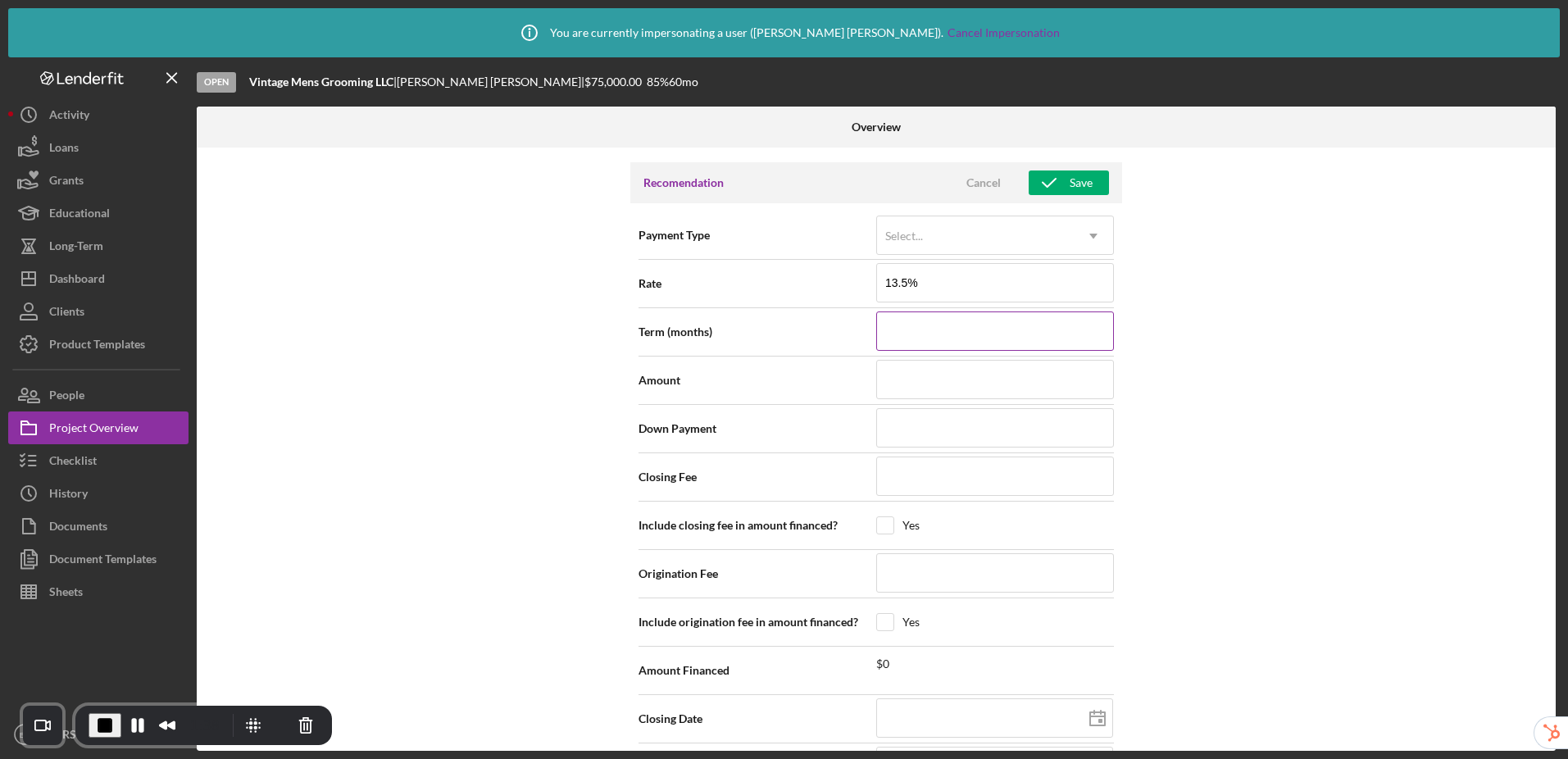
type input "13.500%"
click at [927, 334] on input at bounding box center [995, 331] width 237 height 39
type input "1"
type input "12"
type input "120"
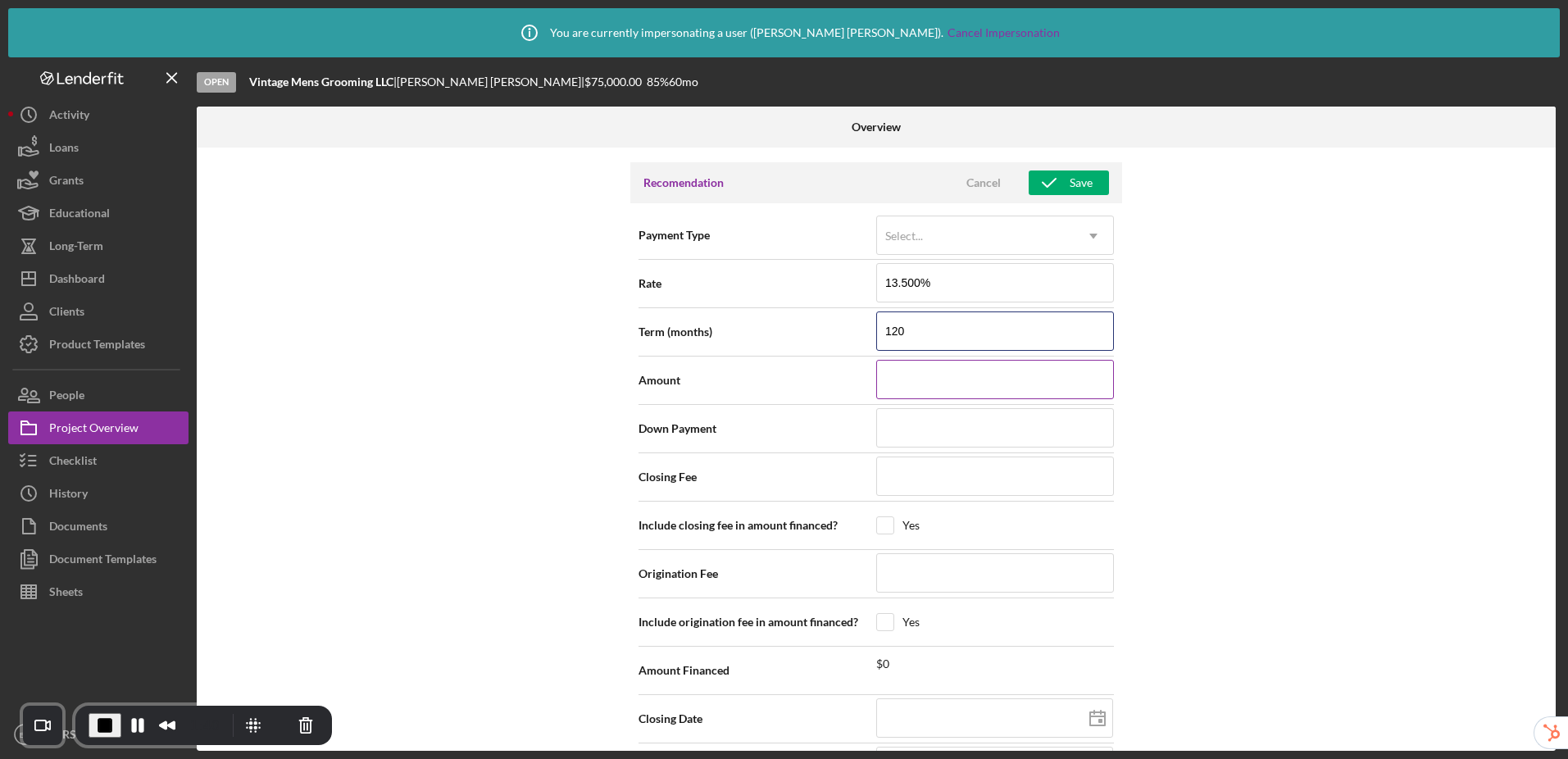
type input "120"
click at [937, 383] on input at bounding box center [995, 379] width 237 height 39
type input "$1"
type input "$15"
type input "$150"
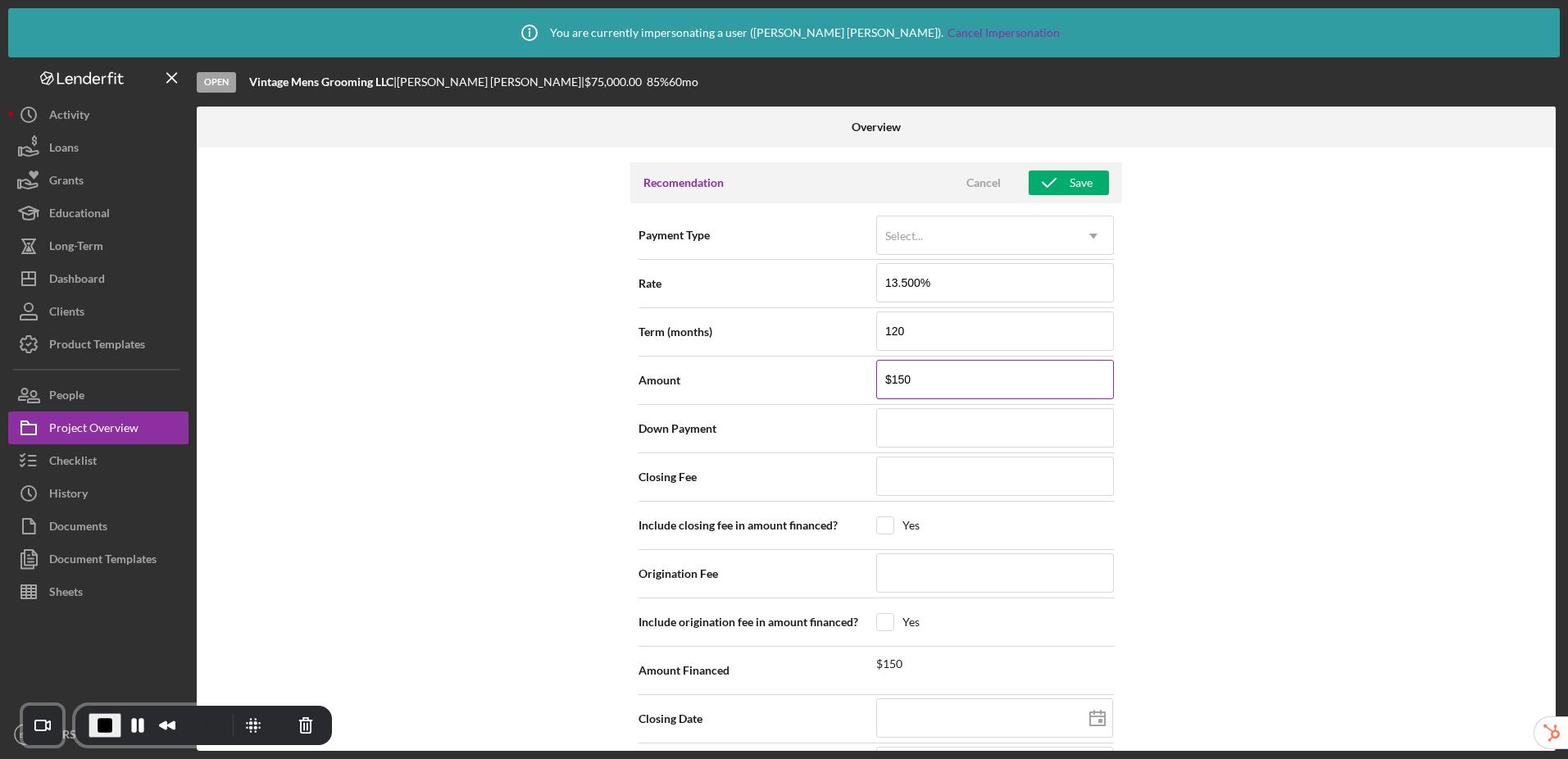
type input "$1,500"
type input "$15,000"
type input "$150,000"
click at [1241, 495] on div "Internal Workflow Stage Open Icon/Dropdown Arrow Archive (can unarchive later i…" at bounding box center [876, 448] width 1360 height 603
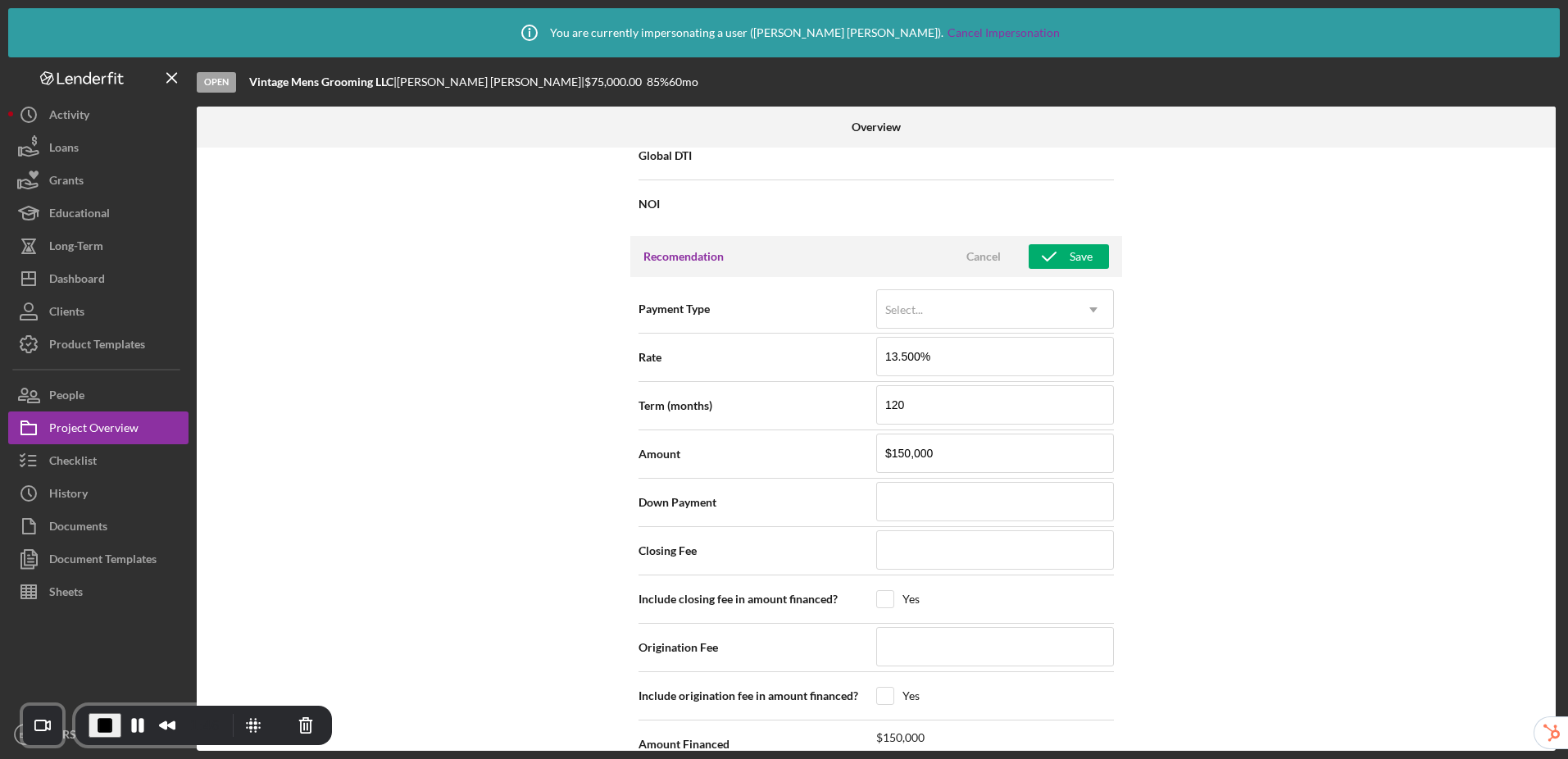
scroll to position [1467, 0]
click at [1060, 258] on icon "button" at bounding box center [1049, 257] width 41 height 41
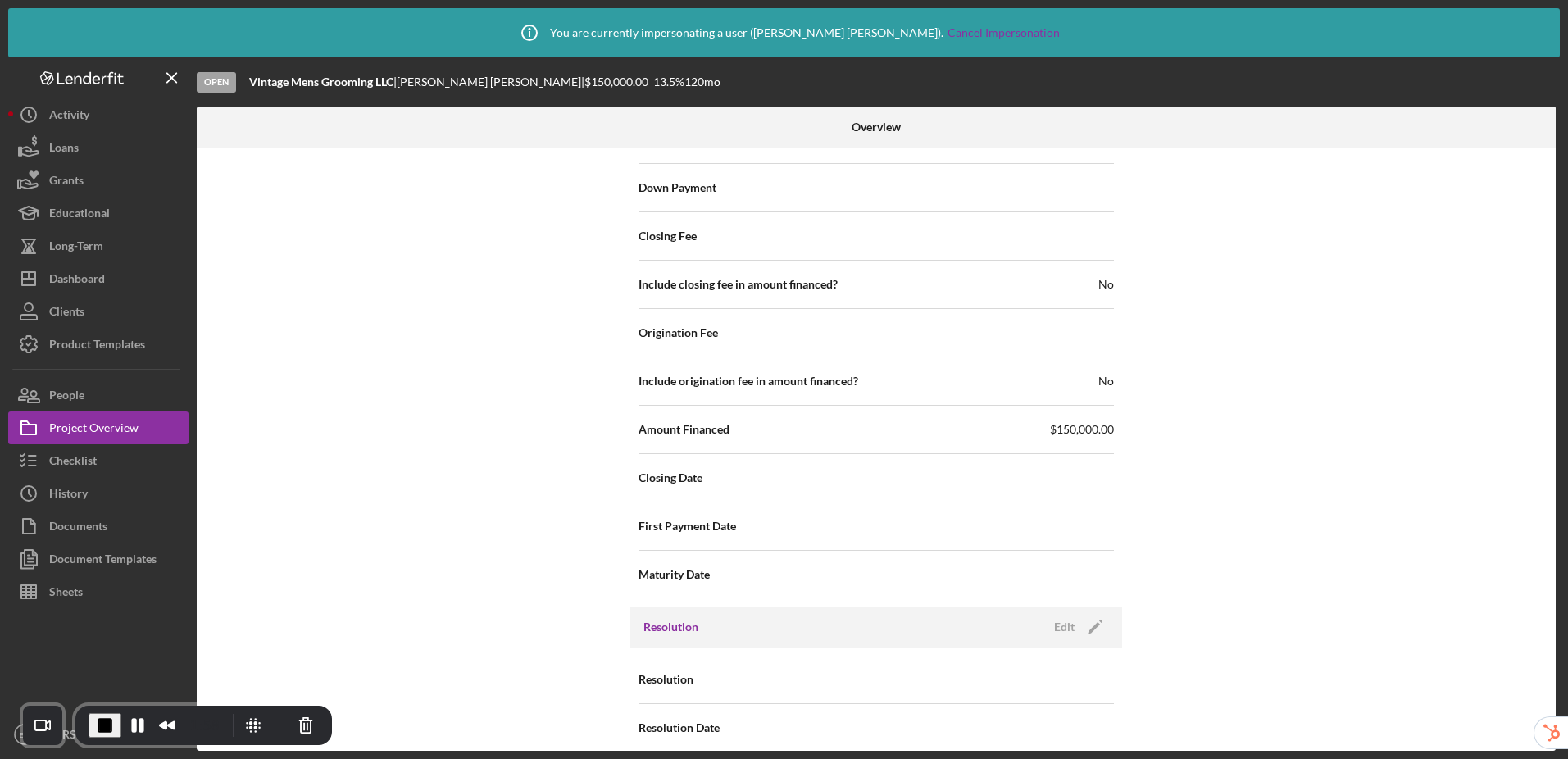
scroll to position [1800, 0]
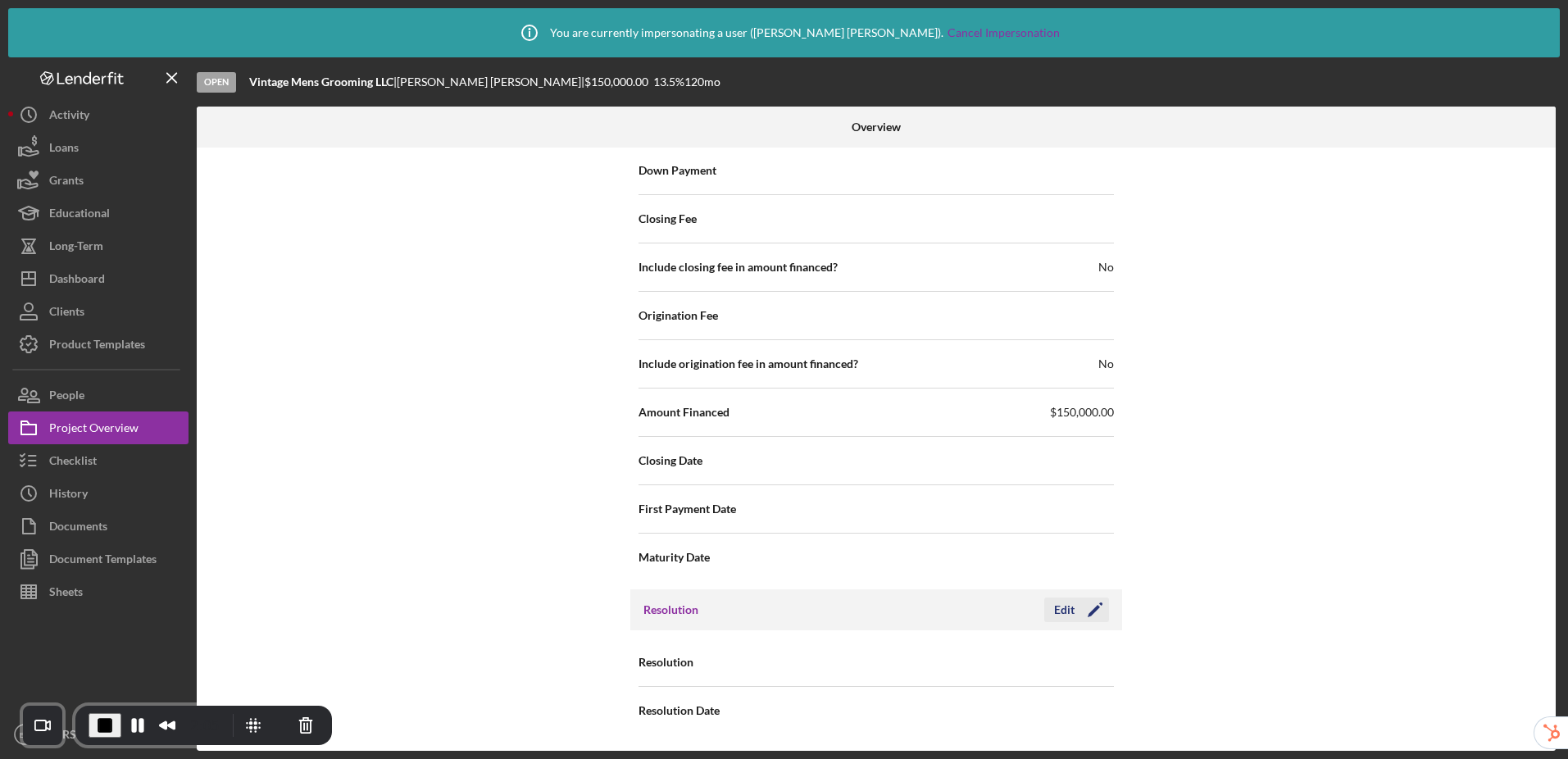
click at [1060, 614] on div "Edit" at bounding box center [1064, 609] width 21 height 25
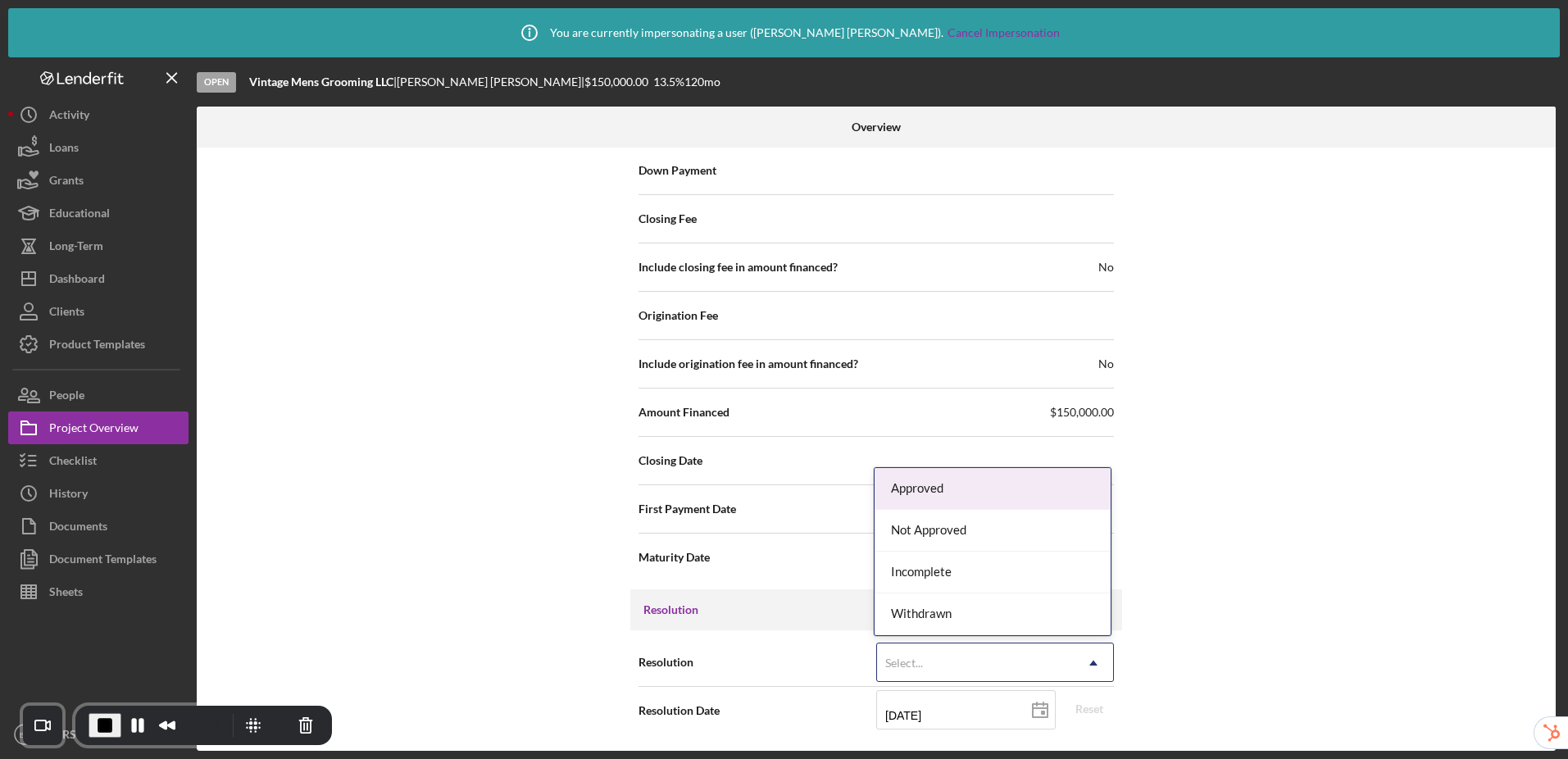
click at [900, 664] on div "Select..." at bounding box center [904, 663] width 37 height 13
click at [920, 491] on div "Approved" at bounding box center [993, 489] width 236 height 42
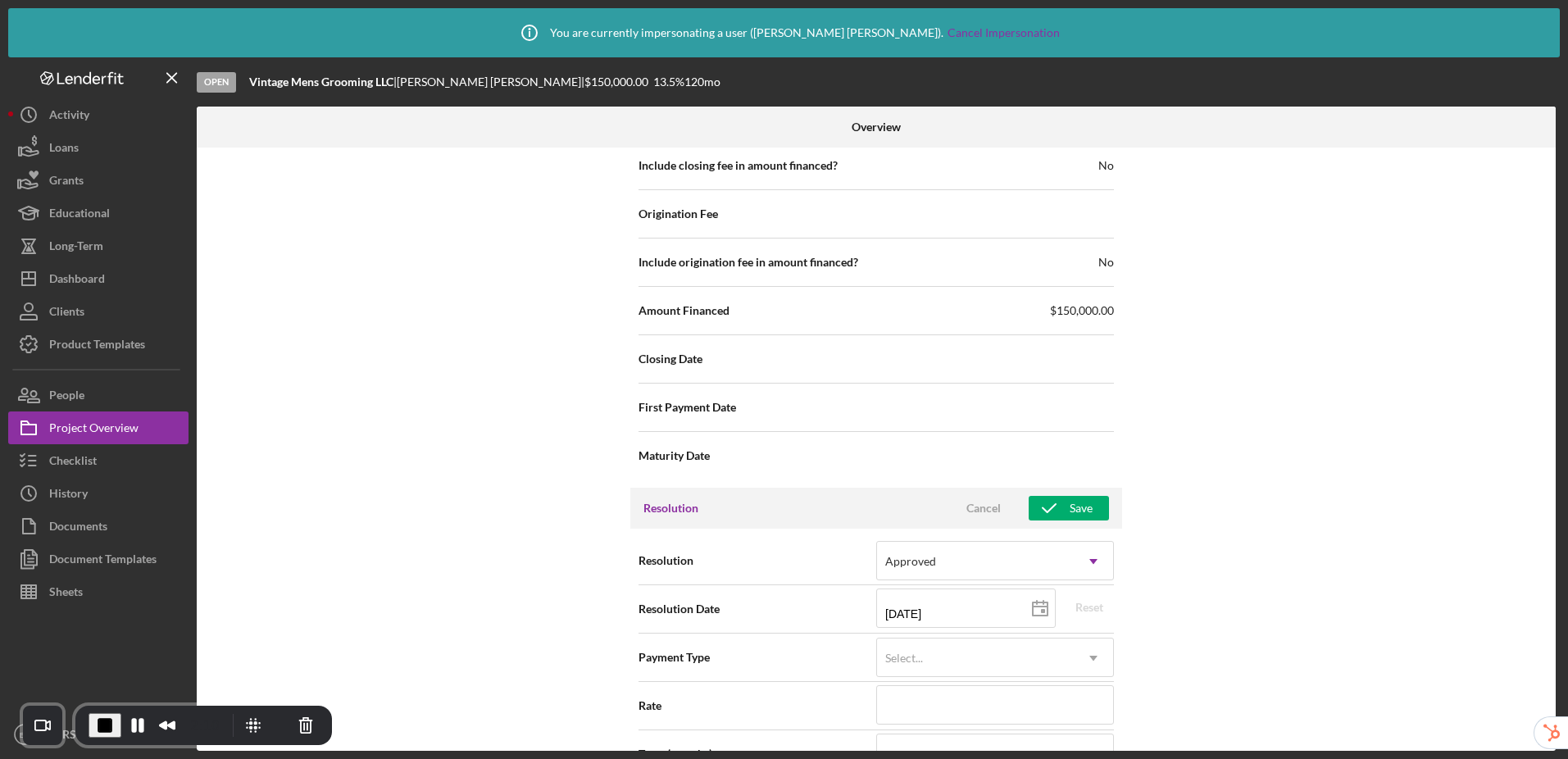
scroll to position [2130, 0]
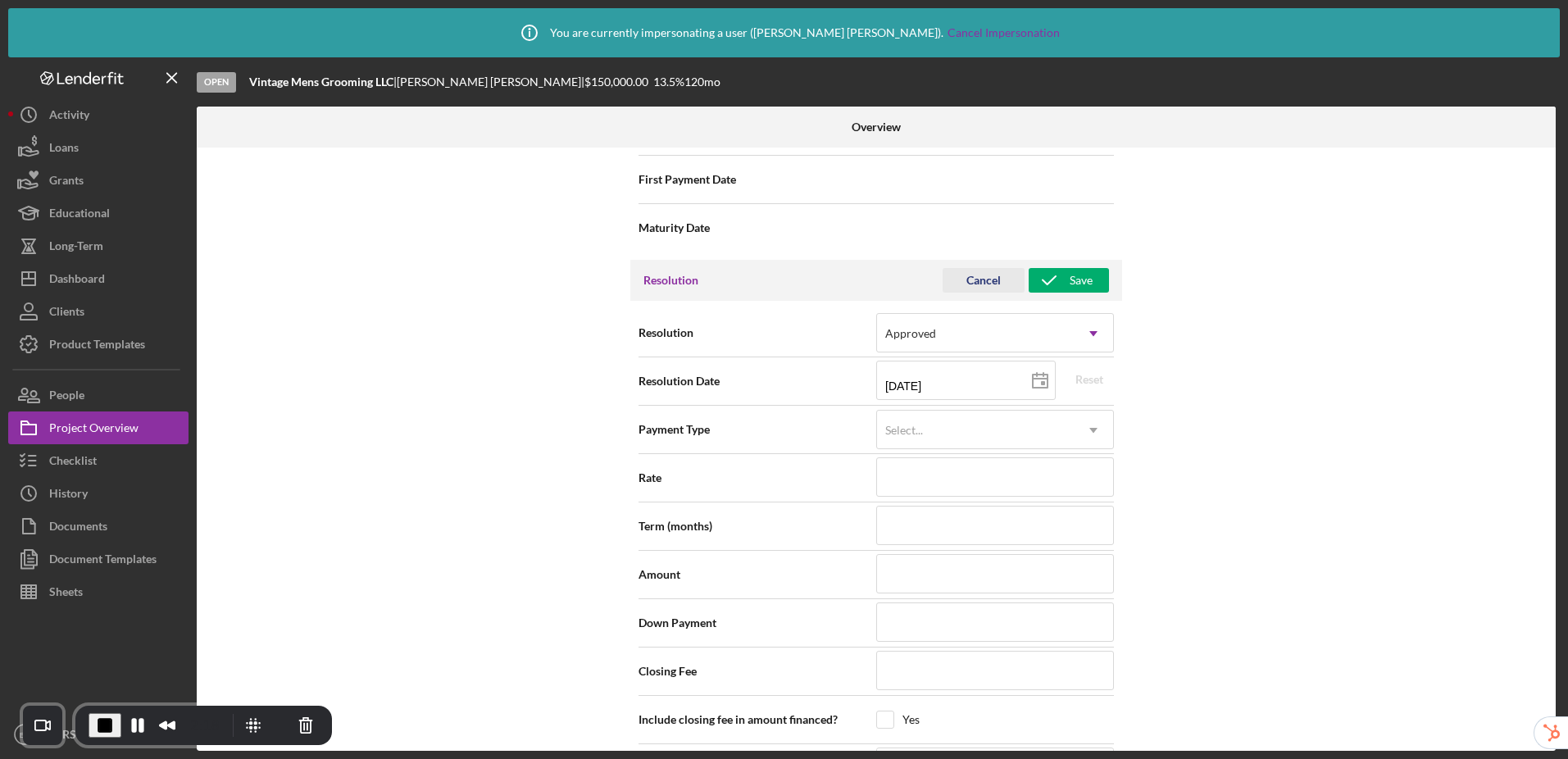
click at [974, 285] on div "Cancel" at bounding box center [984, 280] width 35 height 25
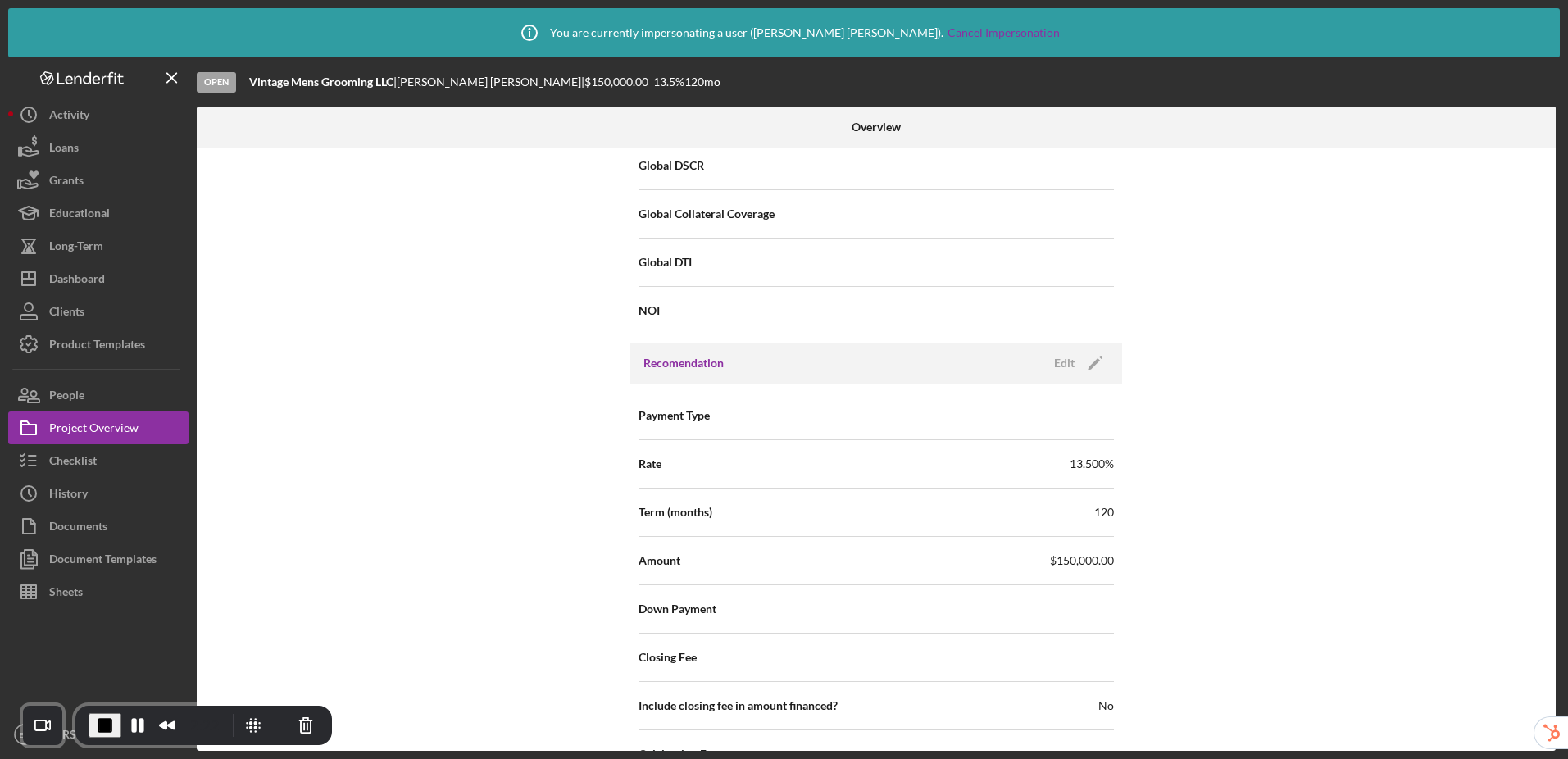
scroll to position [1361, 0]
click at [69, 345] on div "Product Templates" at bounding box center [96, 346] width 95 height 37
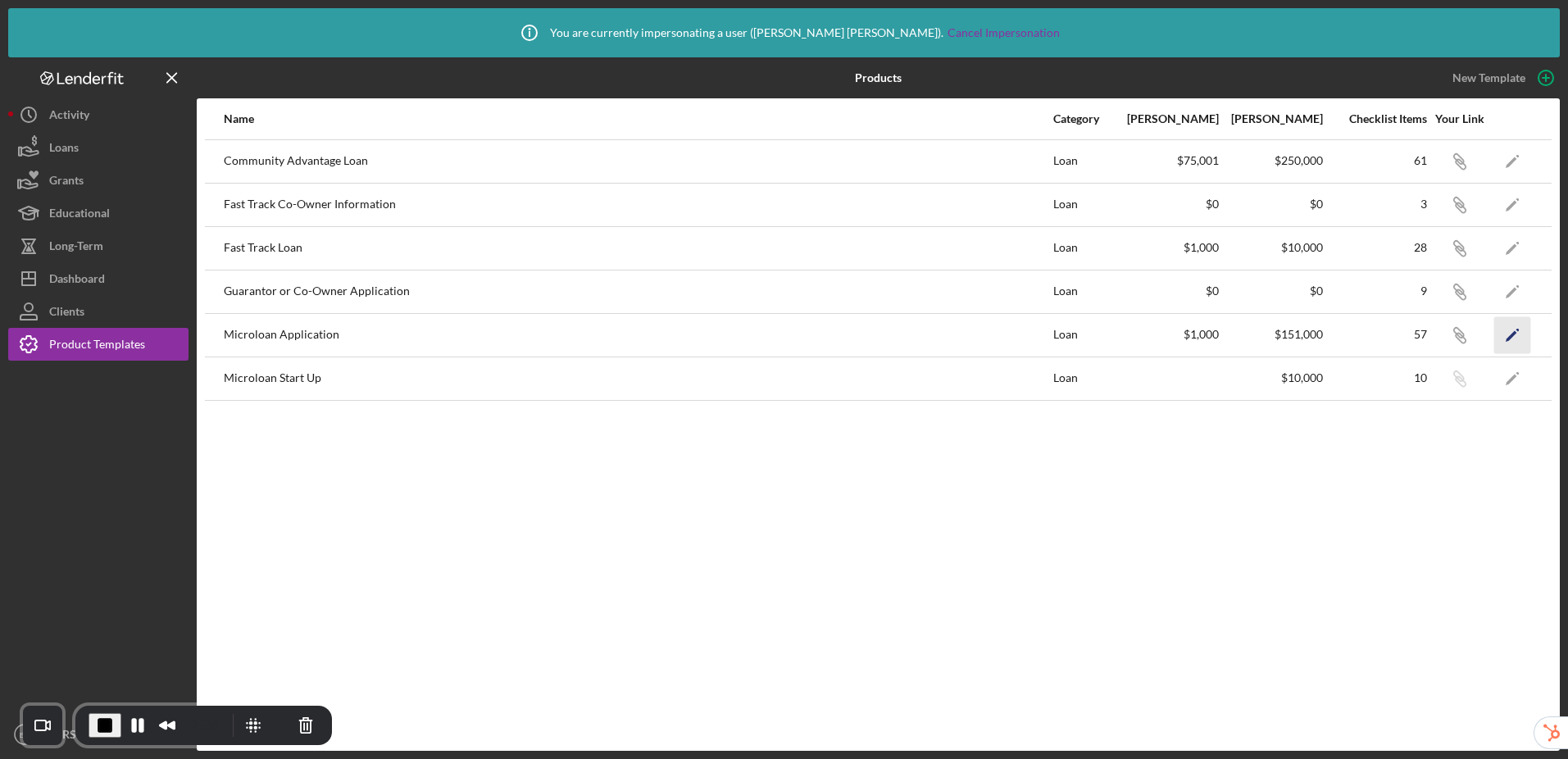
click at [1508, 342] on icon "Icon/Edit" at bounding box center [1513, 335] width 37 height 37
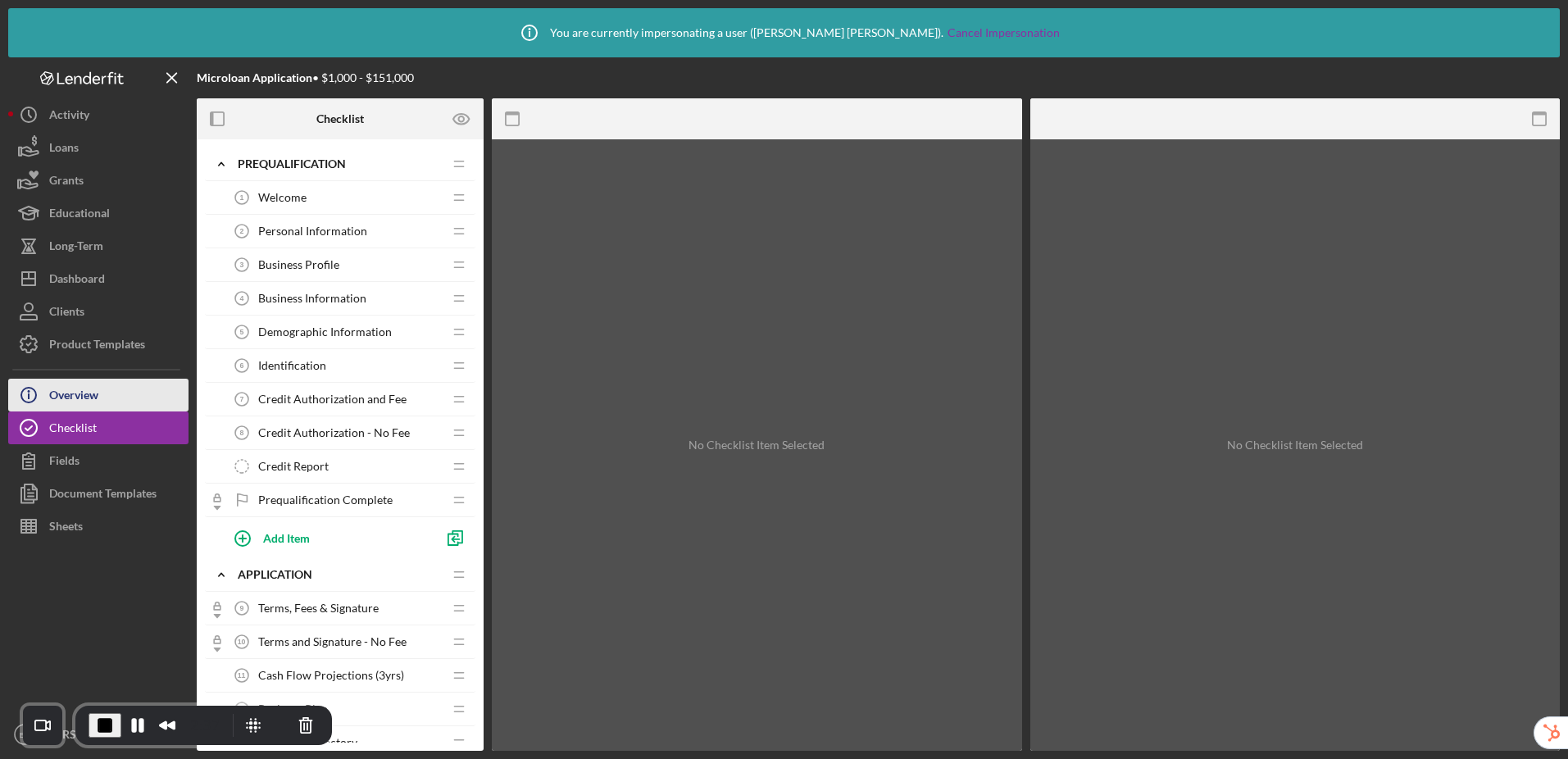
click at [75, 391] on div "Overview" at bounding box center [74, 396] width 49 height 37
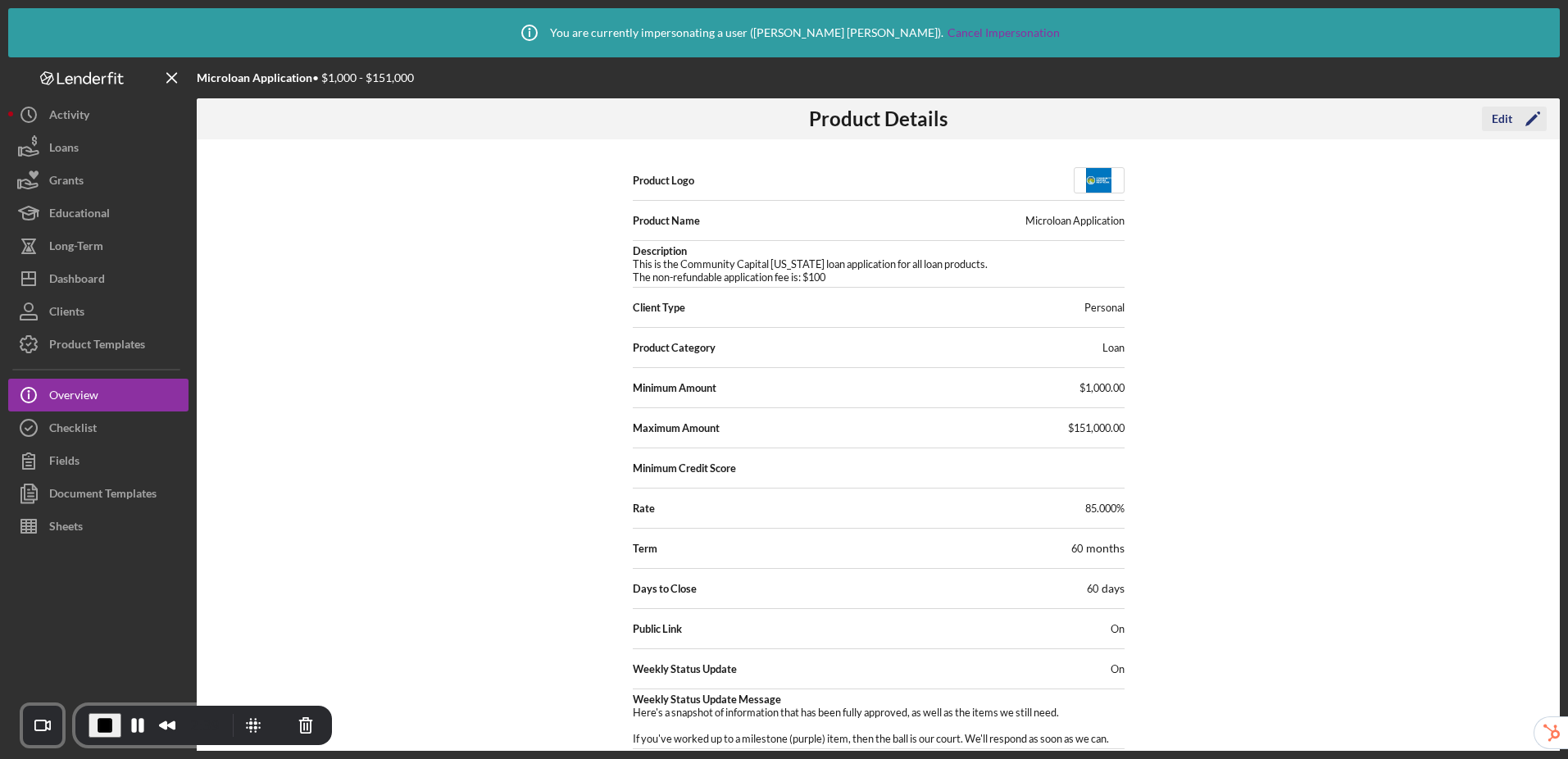
click at [1501, 122] on div "Edit" at bounding box center [1503, 118] width 21 height 25
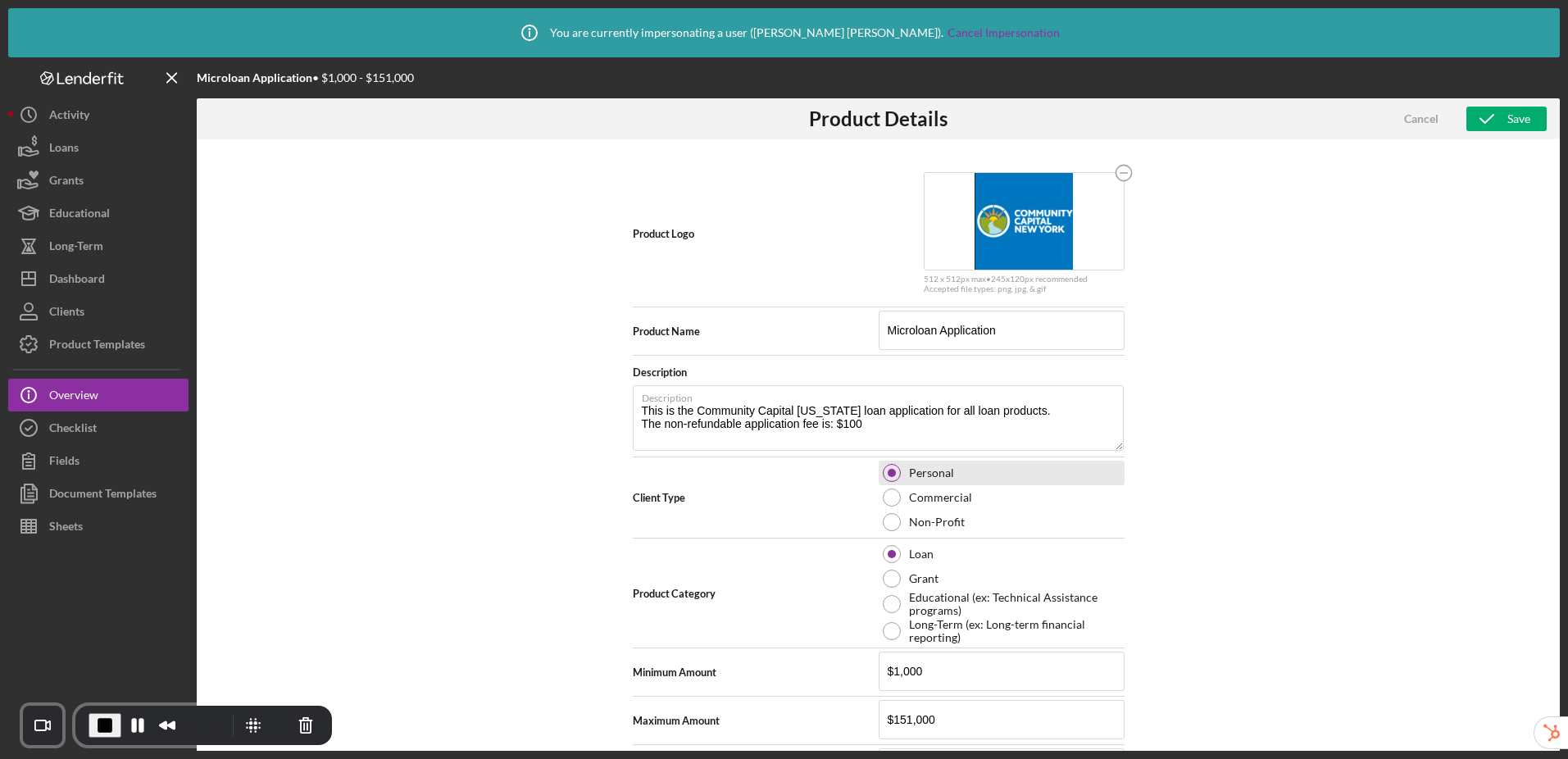
scroll to position [295, 0]
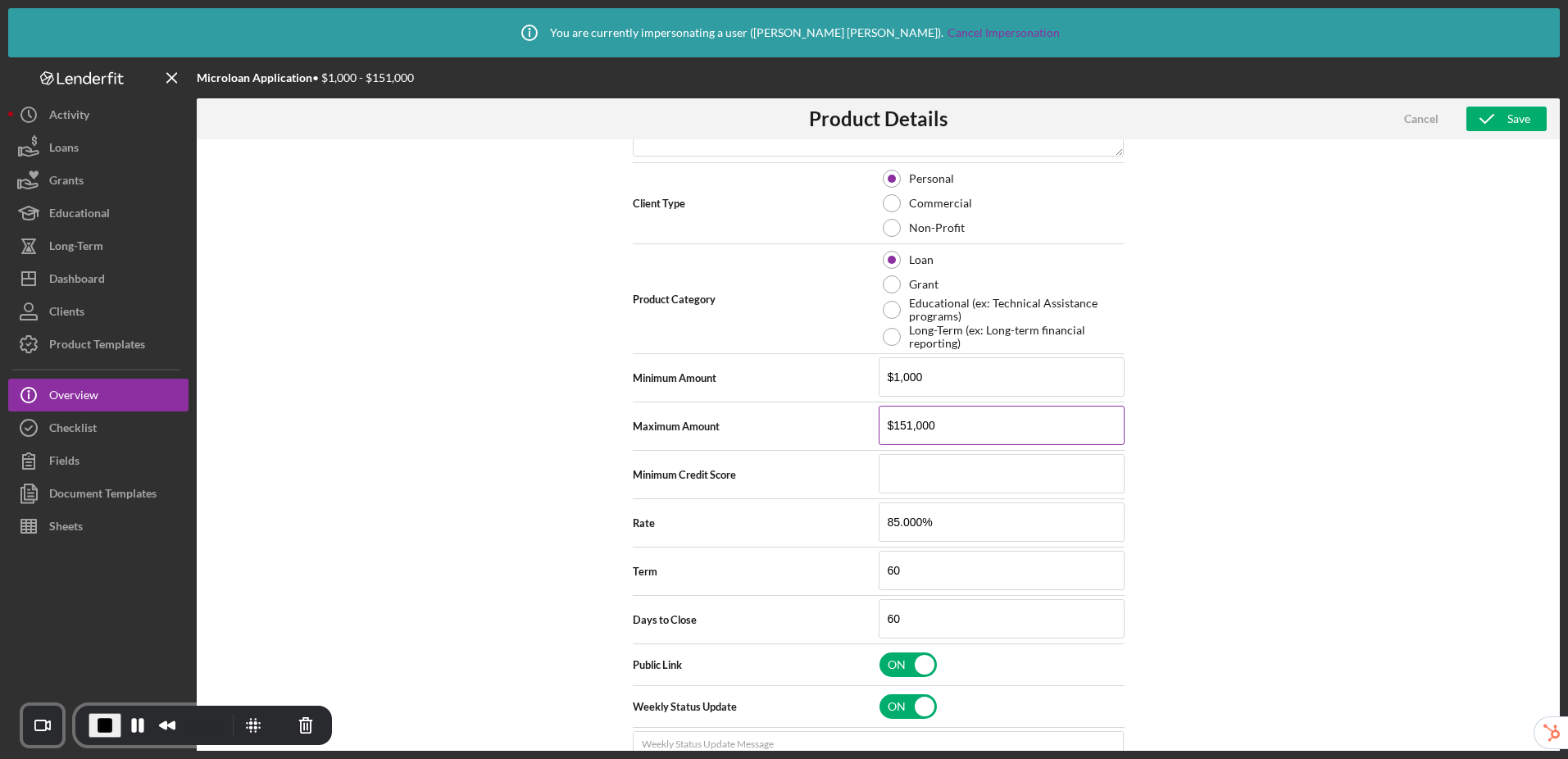
drag, startPoint x: 956, startPoint y: 428, endPoint x: 893, endPoint y: 429, distance: 63.0
click at [893, 429] on input "$151,000" at bounding box center [1001, 424] width 246 height 39
type input "$7"
type textarea "Here's a snapshot of information that has been fully approved, as well as the i…"
type input "$75"
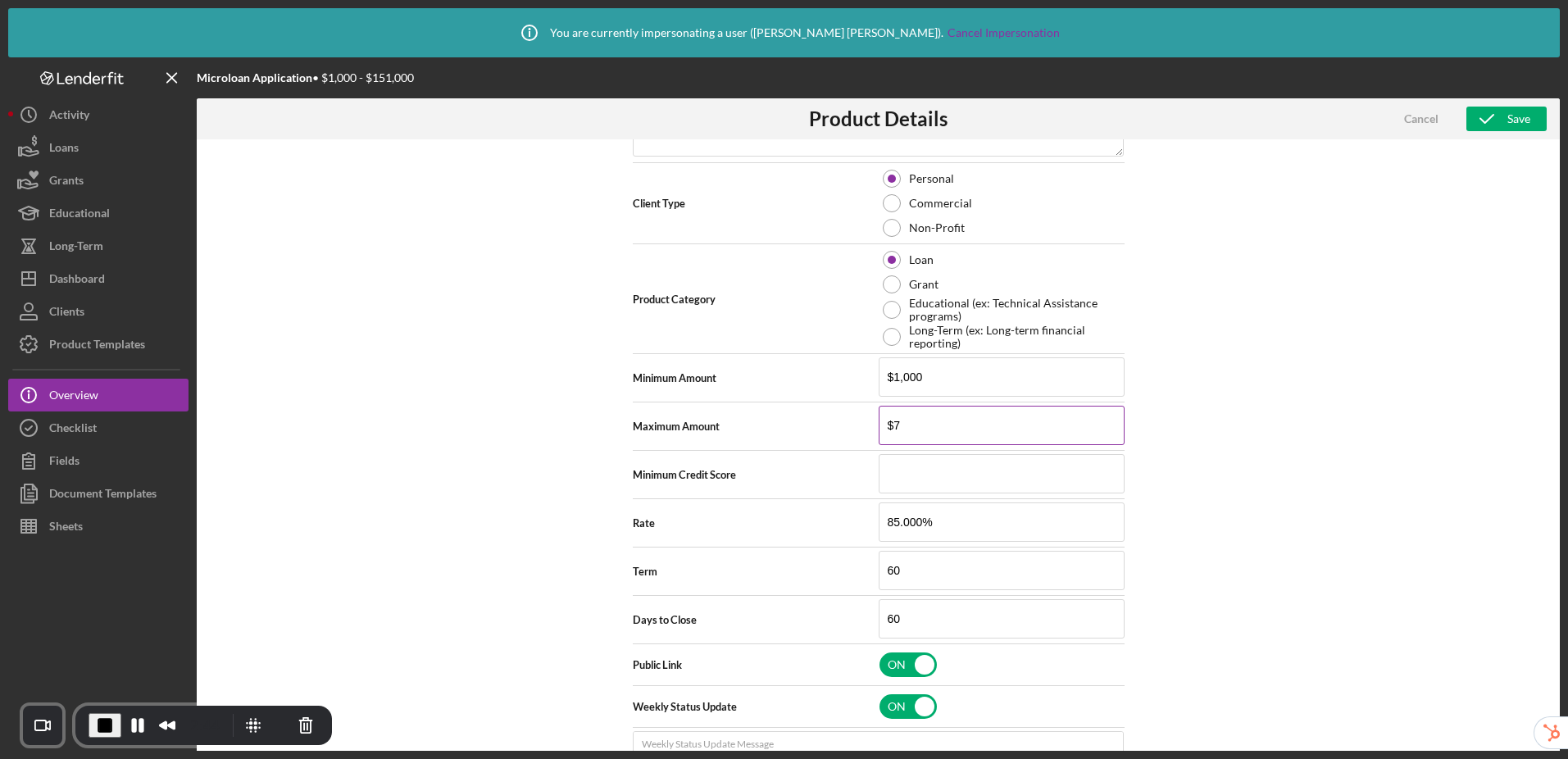
type textarea "Here's a snapshot of information that has been fully approved, as well as the i…"
type input "$750"
type textarea "Here's a snapshot of information that has been fully approved, as well as the i…"
type input "$7,500"
type textarea "Here's a snapshot of information that has been fully approved, as well as the i…"
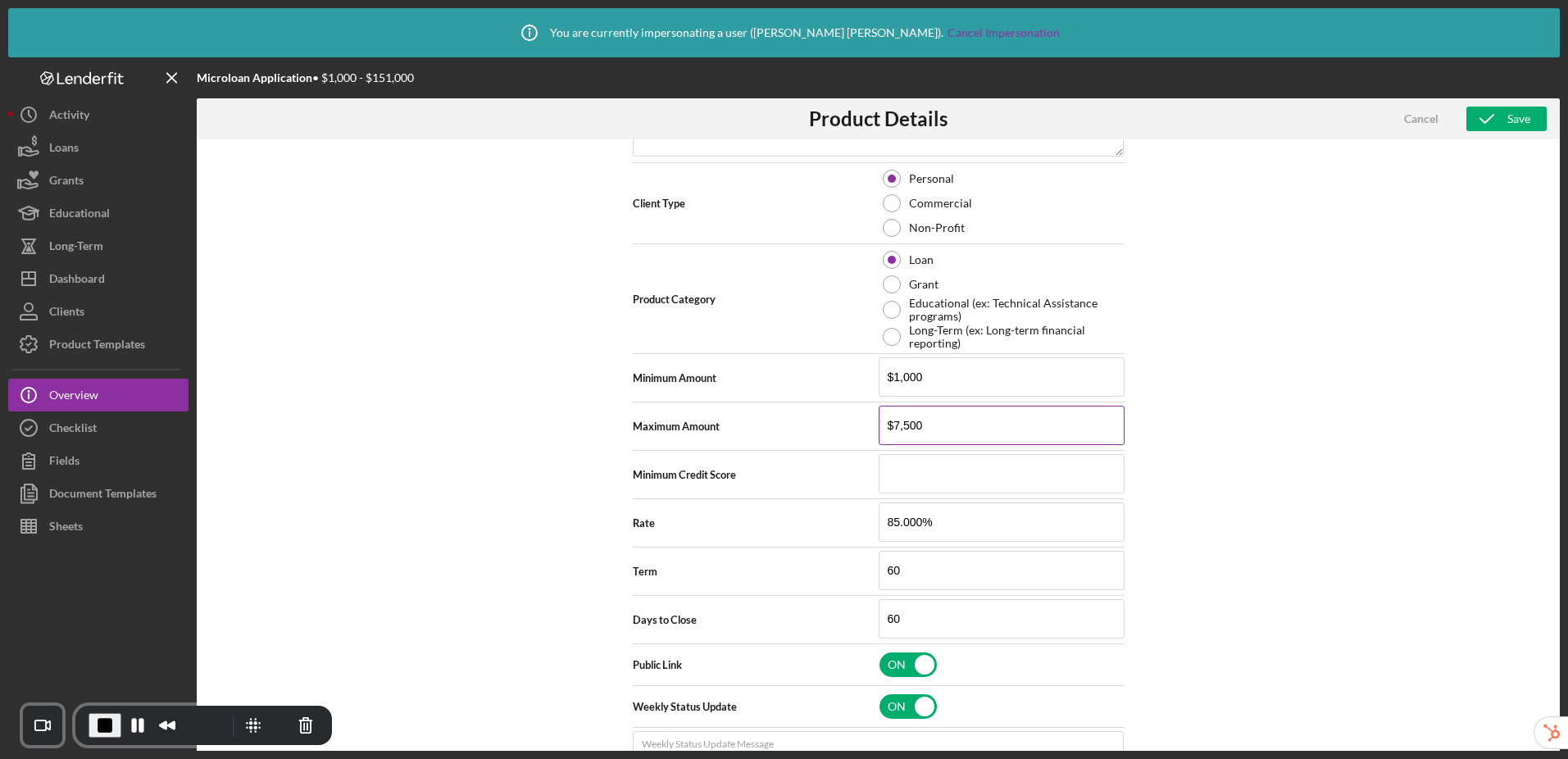
type input "$75,000"
type textarea "Here's a snapshot of information that has been fully approved, as well as the i…"
type input "$75,000"
click at [1506, 127] on button "Save" at bounding box center [1507, 118] width 80 height 25
type textarea "Here's a snapshot of information that has been fully approved, as well as the i…"
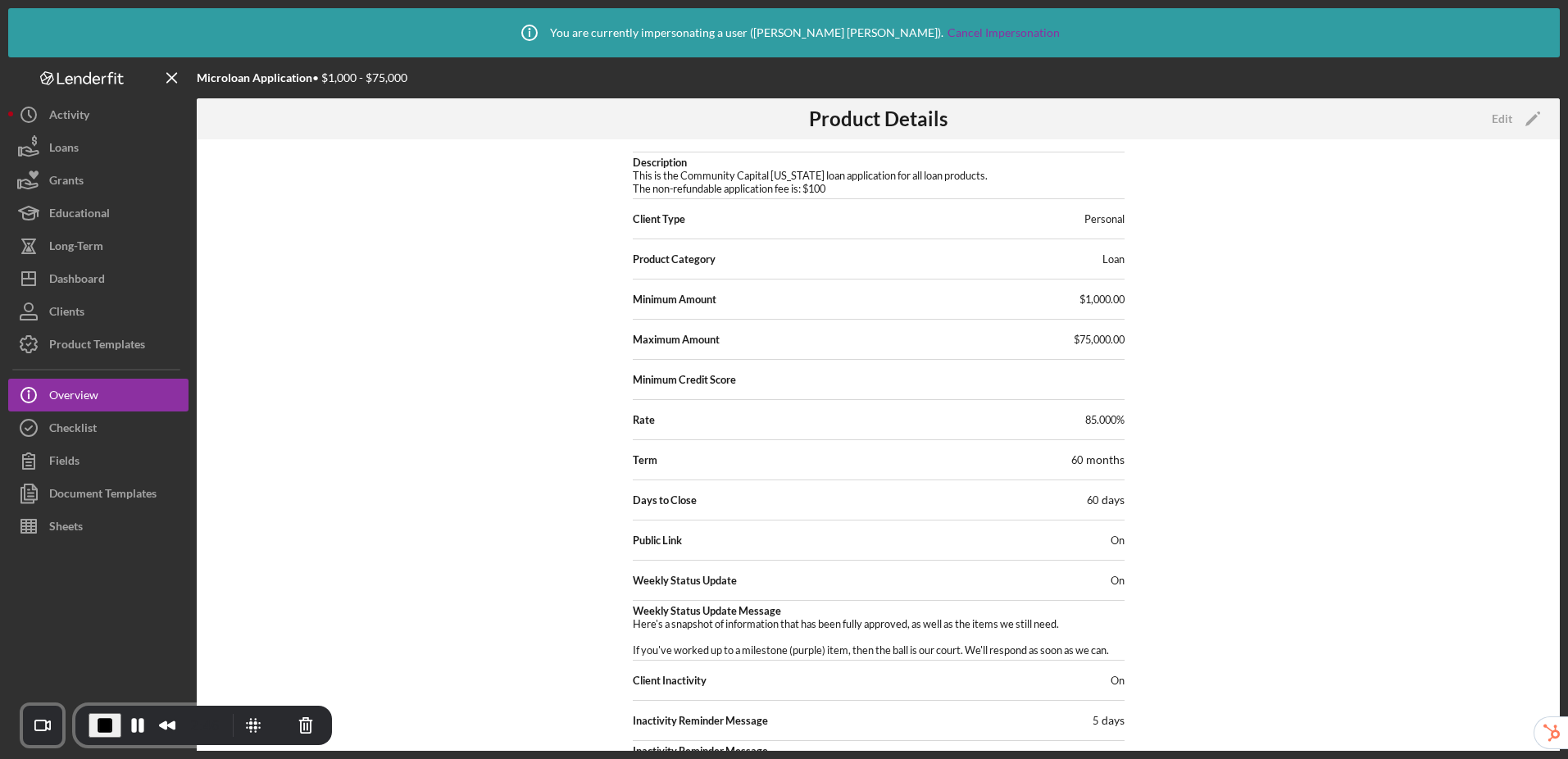
scroll to position [88, 0]
click at [104, 345] on div "Product Templates" at bounding box center [96, 346] width 95 height 37
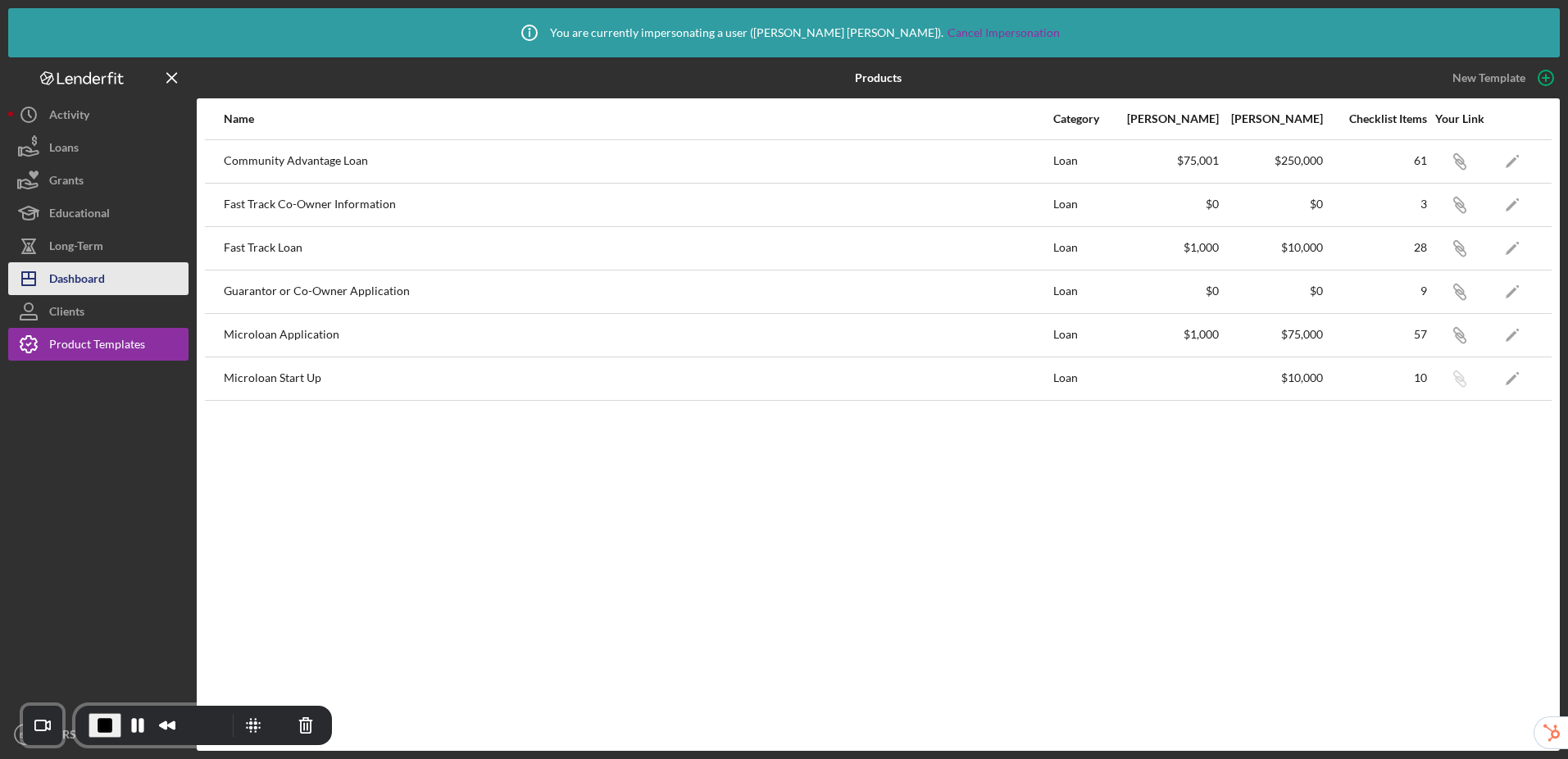
click at [134, 276] on button "Icon/Dashboard Dashboard" at bounding box center [98, 278] width 180 height 33
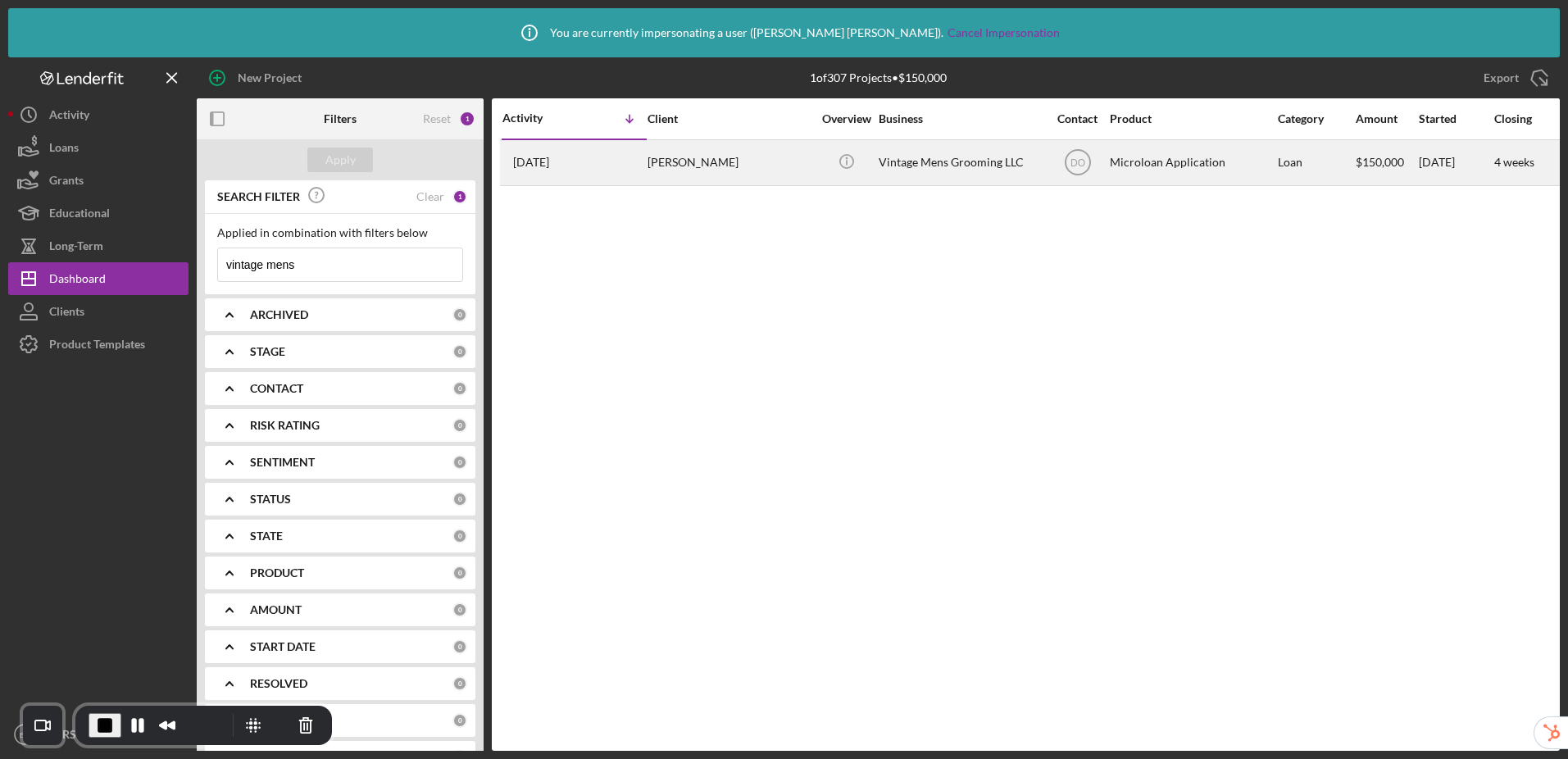
click at [1294, 171] on div "Loan" at bounding box center [1316, 163] width 76 height 44
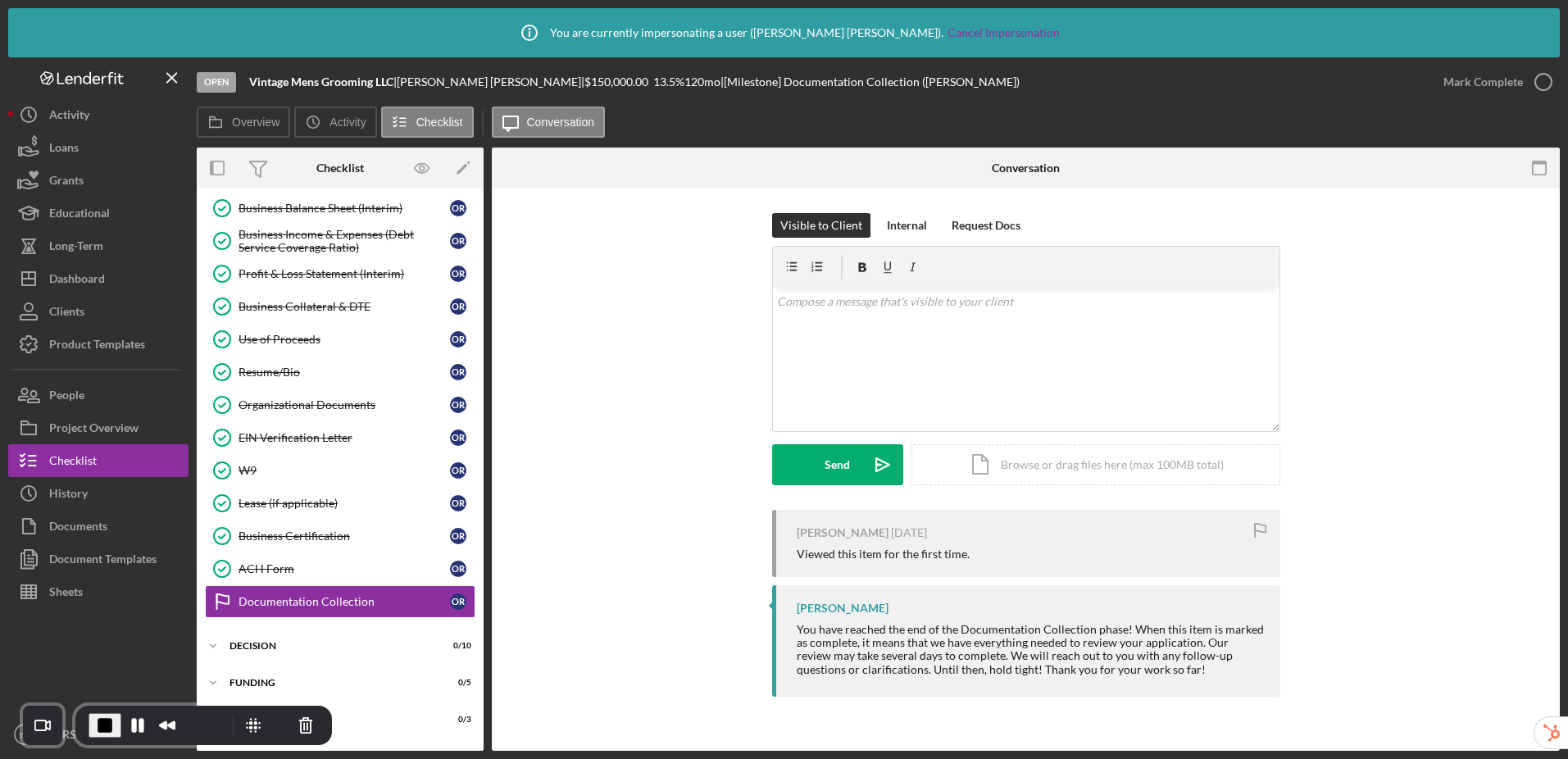
scroll to position [373, 0]
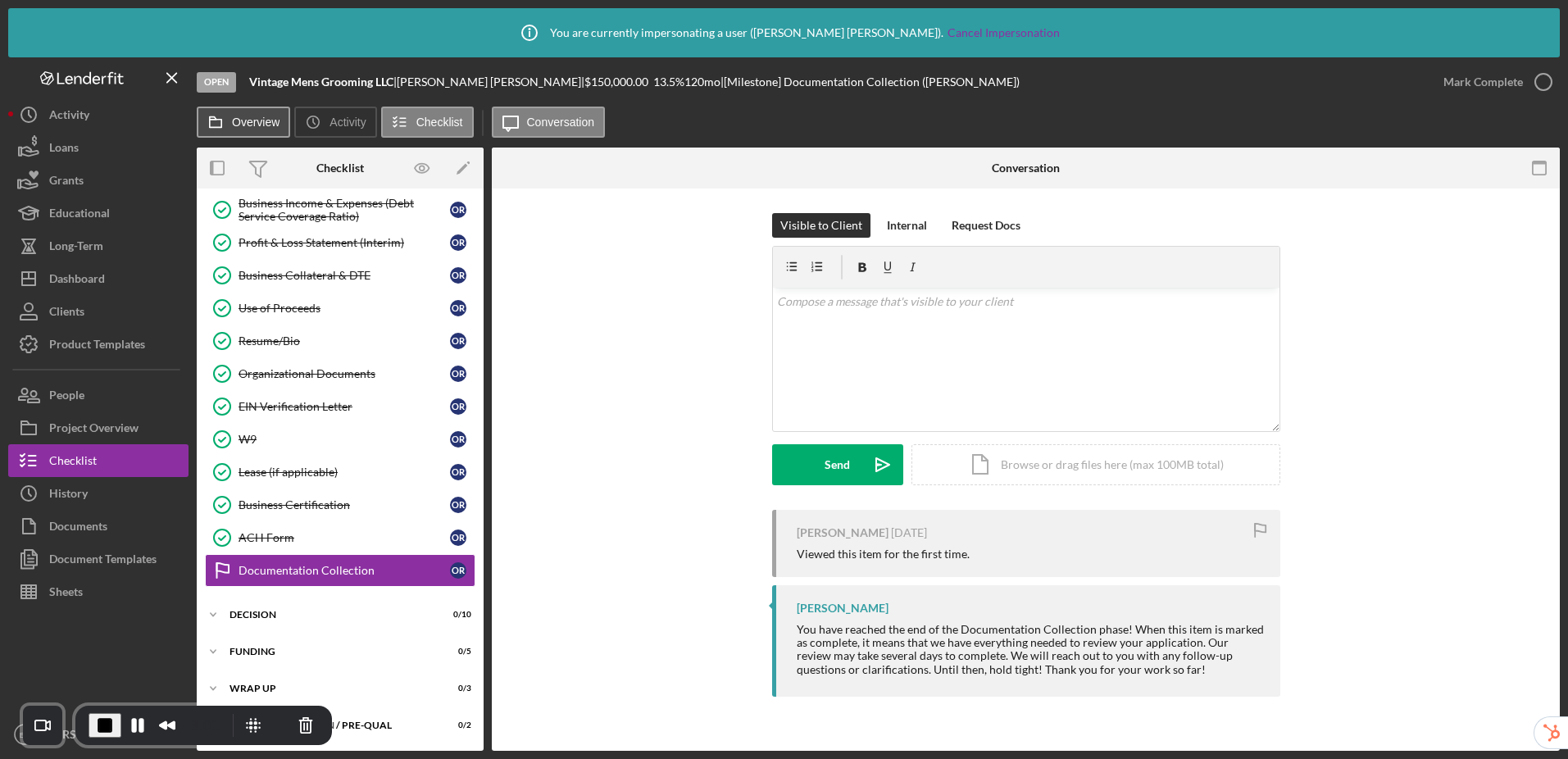
click at [258, 127] on label "Overview" at bounding box center [256, 122] width 47 height 13
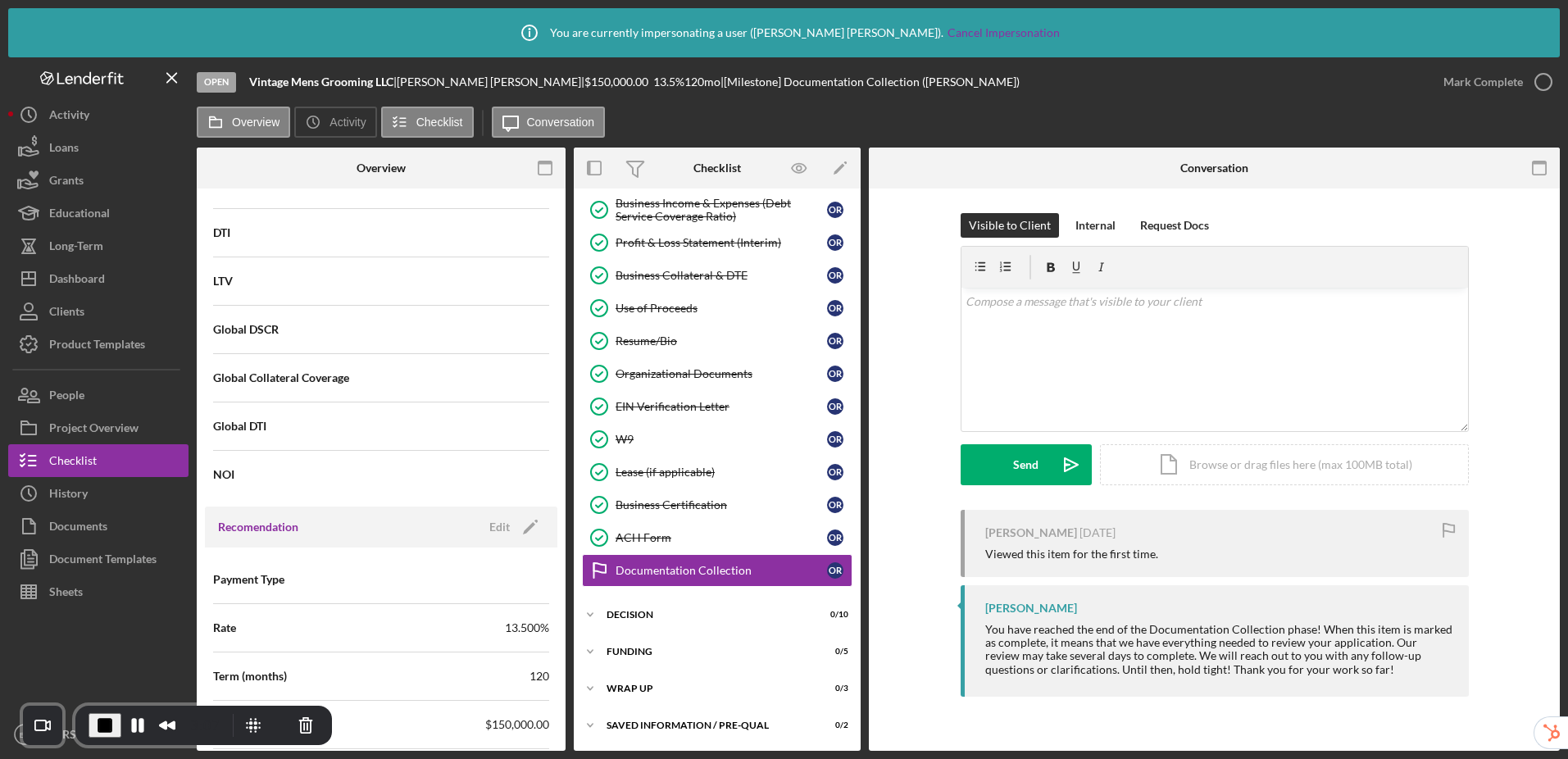
scroll to position [1458, 0]
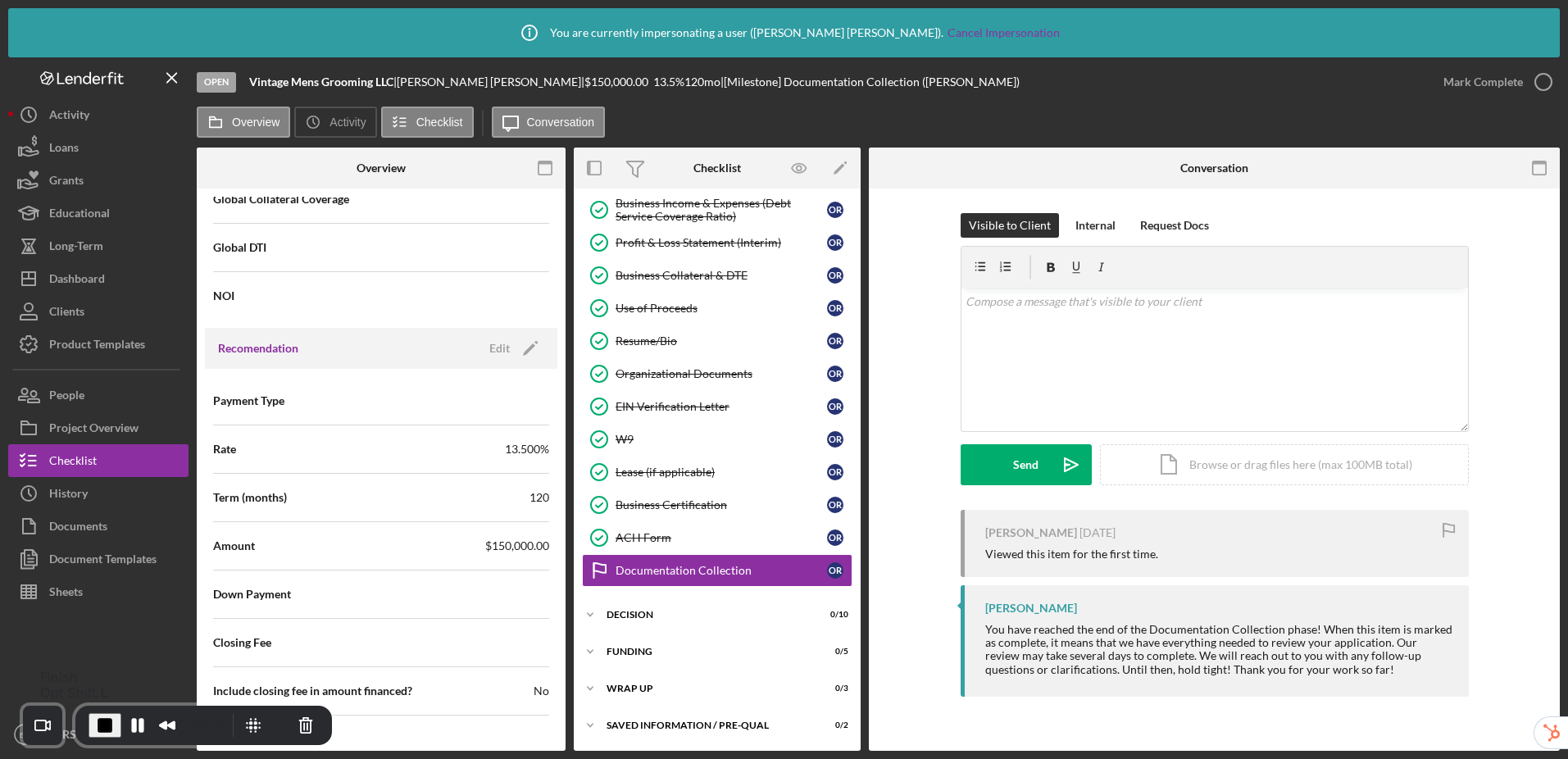
click at [99, 724] on span "End Recording" at bounding box center [106, 725] width 20 height 20
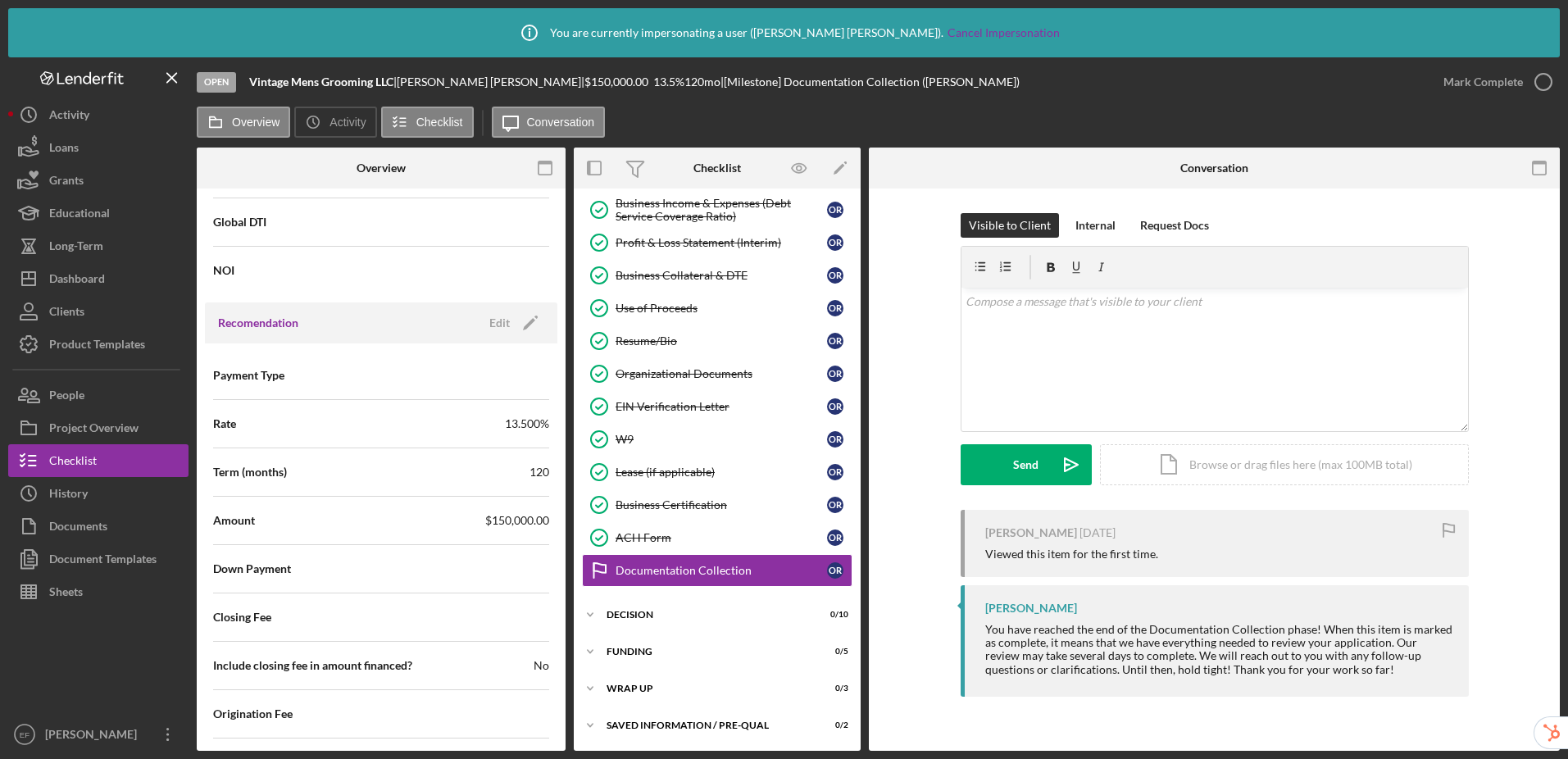
scroll to position [1508, 0]
